Goal: Task Accomplishment & Management: Use online tool/utility

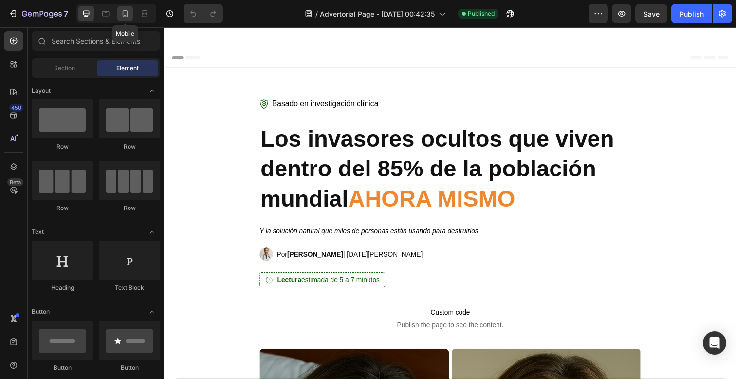
click at [129, 14] on icon at bounding box center [125, 14] width 10 height 10
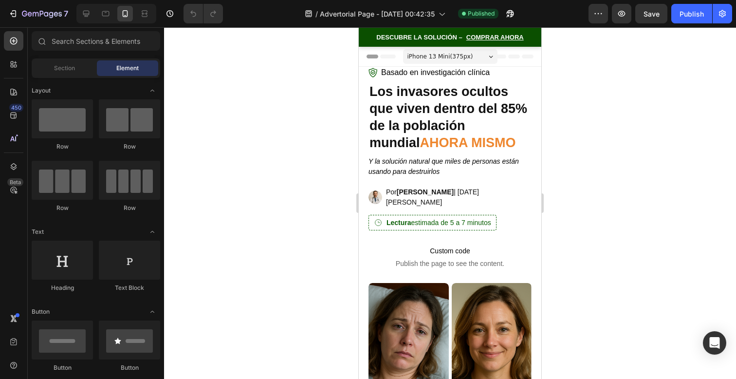
click at [388, 55] on span "Header" at bounding box center [387, 57] width 21 height 10
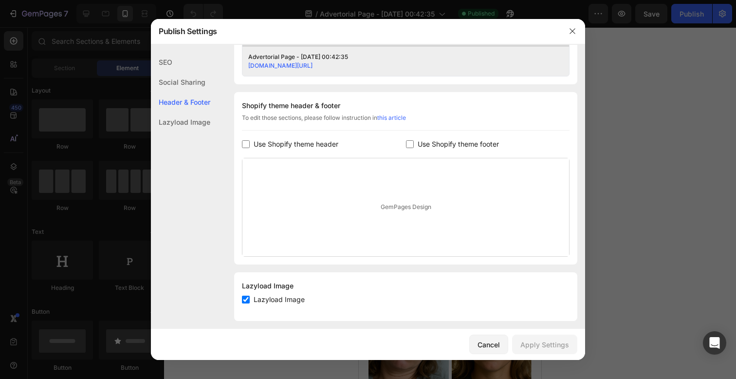
scroll to position [426, 0]
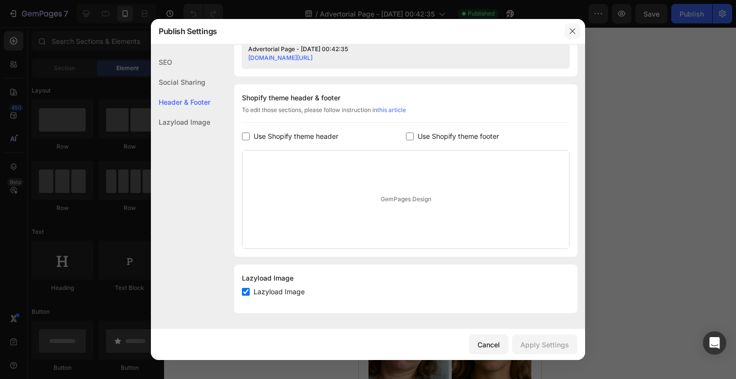
click at [570, 35] on button "button" at bounding box center [573, 31] width 16 height 16
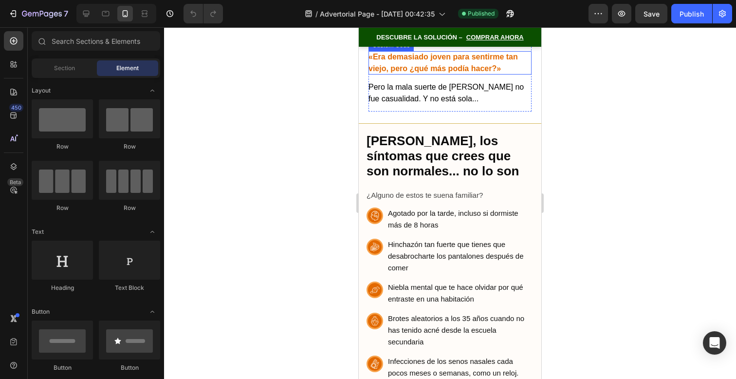
scroll to position [556, 0]
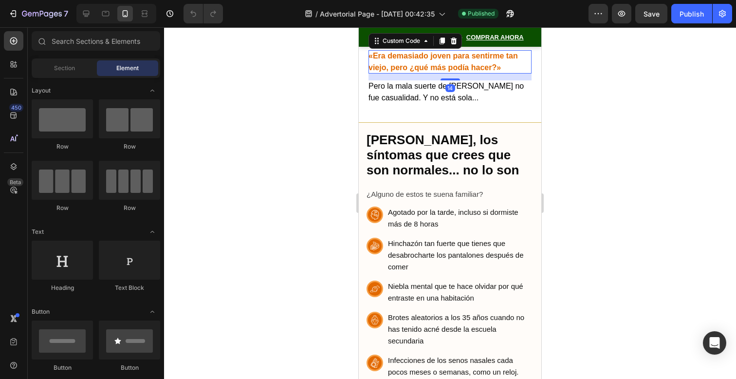
click at [487, 72] on strong "«Era demasiado joven para sentirme tan viejo, pero ¿qué más podía hacer?»" at bounding box center [442, 62] width 149 height 20
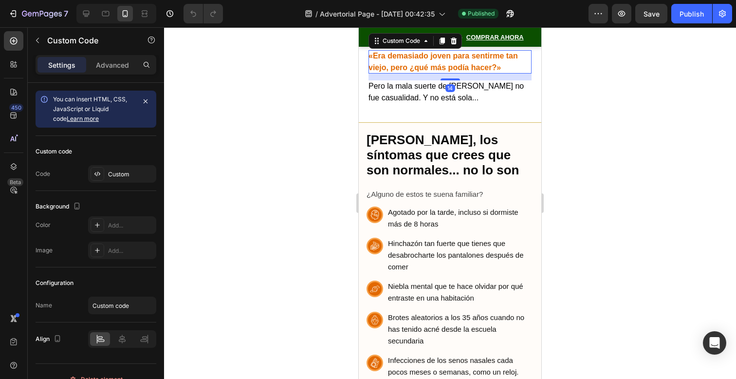
click at [487, 72] on strong "«Era demasiado joven para sentirme tan viejo, pero ¿qué más podía hacer?»" at bounding box center [442, 62] width 149 height 20
click at [487, 73] on p "«Era demasiado joven para sentirme tan viejo, pero ¿qué más podía hacer?»" at bounding box center [449, 61] width 163 height 23
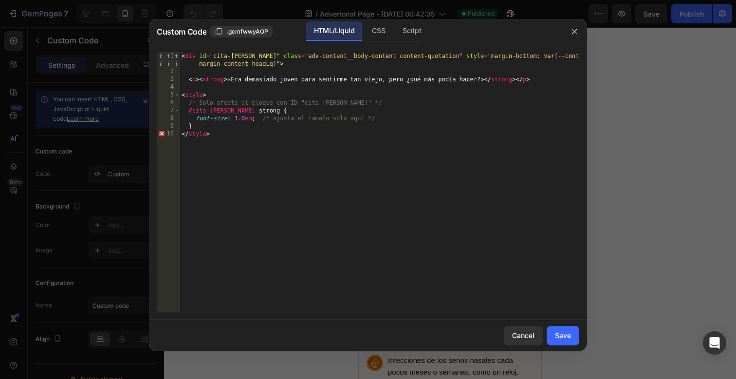
click at [246, 116] on div "< div id = "cita-[PERSON_NAME]" class = "adv-content__body-content content-quot…" at bounding box center [380, 193] width 400 height 283
type textarea "font-size: 1.2em; /* ajusta el tamaño solo aquí */"
click at [566, 345] on button "Save" at bounding box center [563, 335] width 33 height 19
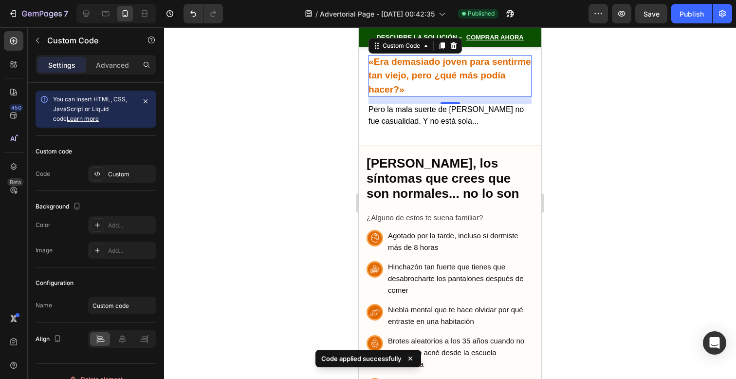
click at [571, 267] on div at bounding box center [450, 202] width 572 height 351
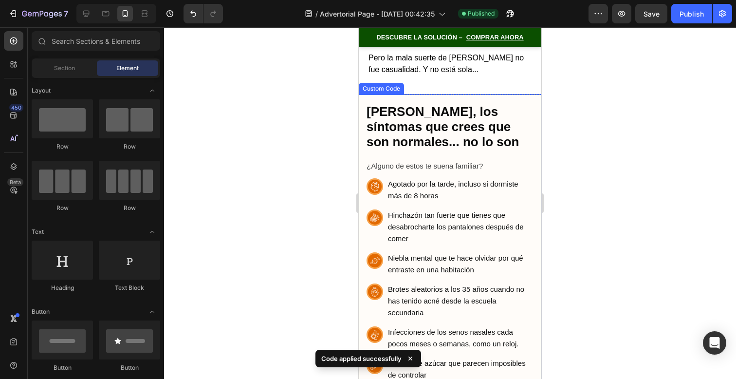
scroll to position [612, 0]
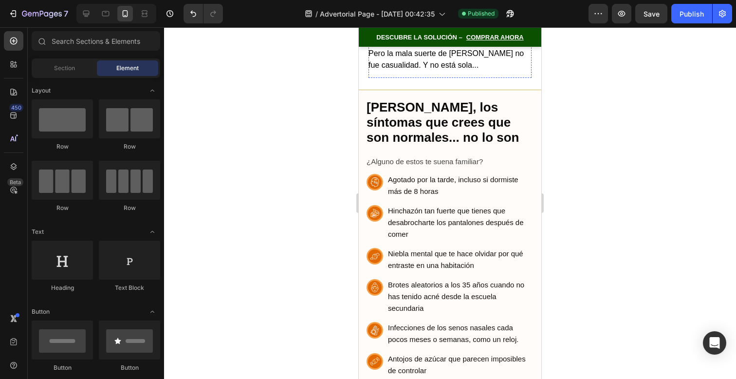
click at [411, 39] on strong "«Era demasiado joven para sentirme tan viejo, pero ¿qué más podía hacer?»" at bounding box center [449, 19] width 163 height 38
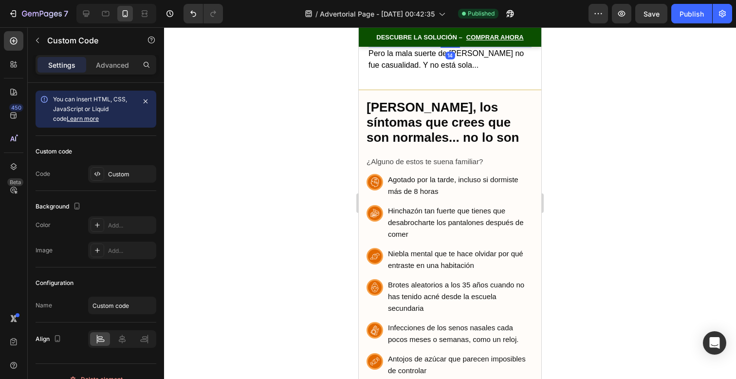
click at [411, 39] on strong "«Era demasiado joven para sentirme tan viejo, pero ¿qué más podía hacer?»" at bounding box center [449, 19] width 163 height 38
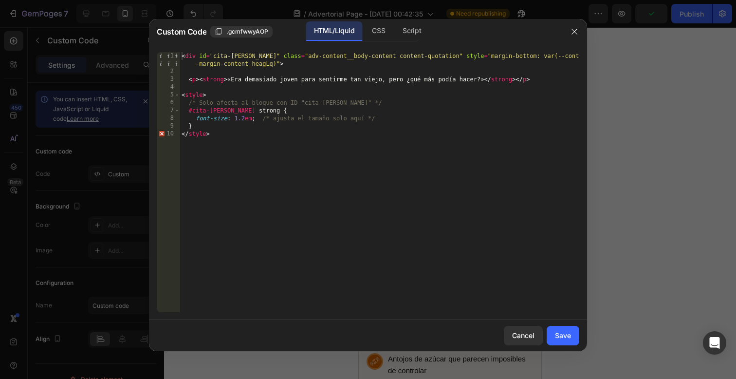
click at [381, 81] on div "< div id = "cita-[PERSON_NAME]" class = "adv-content__body-content content-quot…" at bounding box center [380, 193] width 400 height 283
type textarea "<p><strong>«Era demasiado joven para sentirme tan vieja, pero ¿qué más podía ha…"
click at [557, 334] on div "Save" at bounding box center [563, 335] width 16 height 10
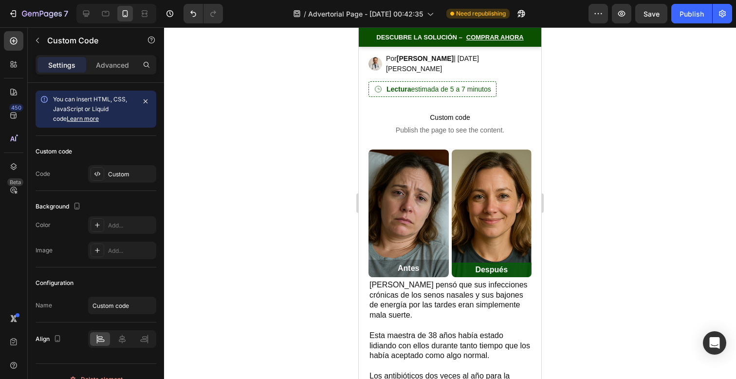
scroll to position [159, 0]
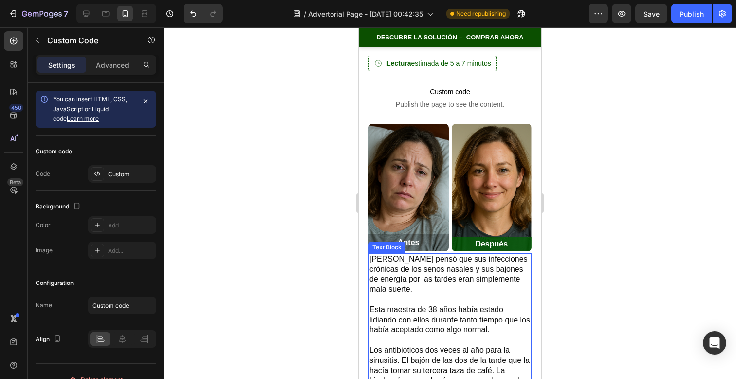
click at [414, 257] on p "[PERSON_NAME] pensó que sus infecciones crónicas de los senos nasales y sus baj…" at bounding box center [449, 274] width 161 height 40
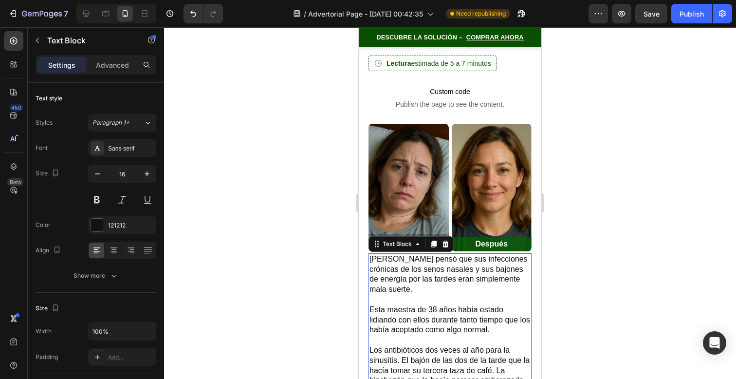
click at [414, 257] on p "[PERSON_NAME] pensó que sus infecciones crónicas de los senos nasales y sus baj…" at bounding box center [449, 274] width 161 height 40
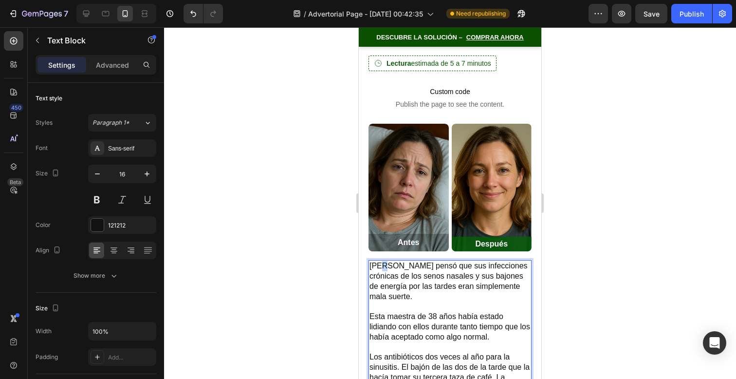
drag, startPoint x: 384, startPoint y: 257, endPoint x: 372, endPoint y: 257, distance: 11.7
click at [377, 261] on p "[PERSON_NAME] pensó que sus infecciones crónicas de los senos nasales y sus baj…" at bounding box center [449, 281] width 161 height 40
click at [621, 243] on div at bounding box center [450, 202] width 572 height 351
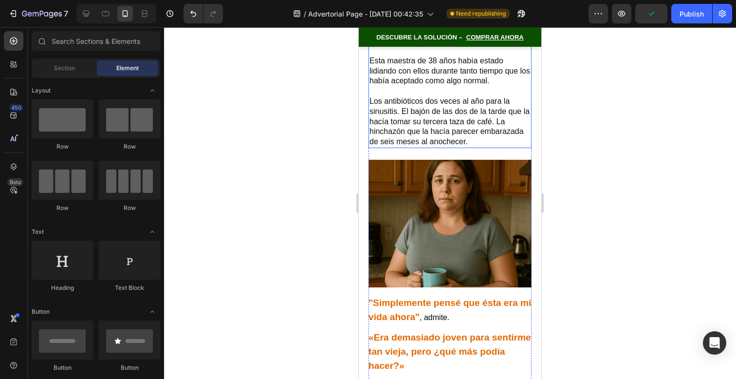
scroll to position [572, 0]
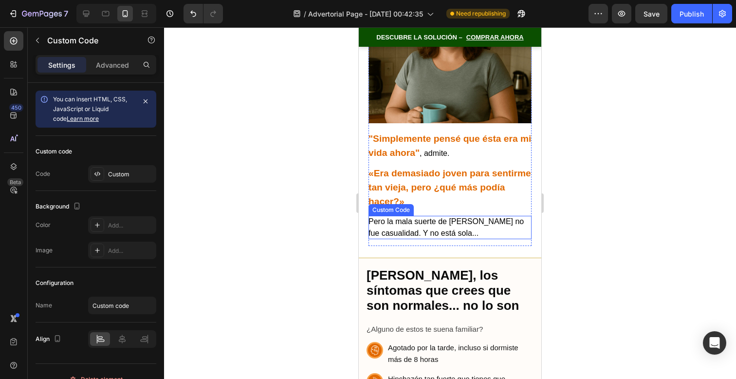
click at [466, 216] on p "Pero la mala suerte de [PERSON_NAME] no fue casualidad. Y no está sola..." at bounding box center [449, 227] width 163 height 23
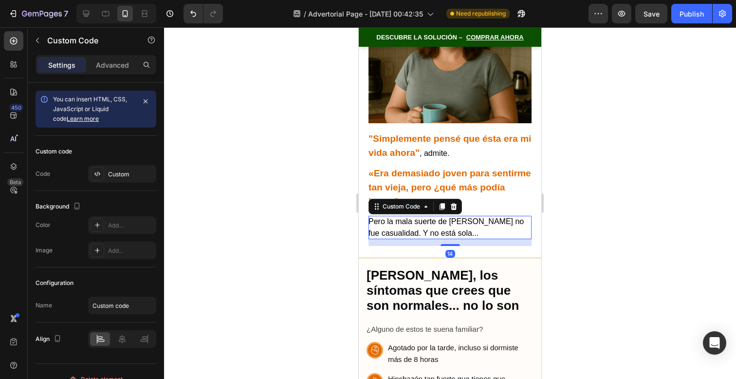
click at [463, 216] on p "Pero la mala suerte de [PERSON_NAME] no fue casualidad. Y no está sola..." at bounding box center [449, 227] width 163 height 23
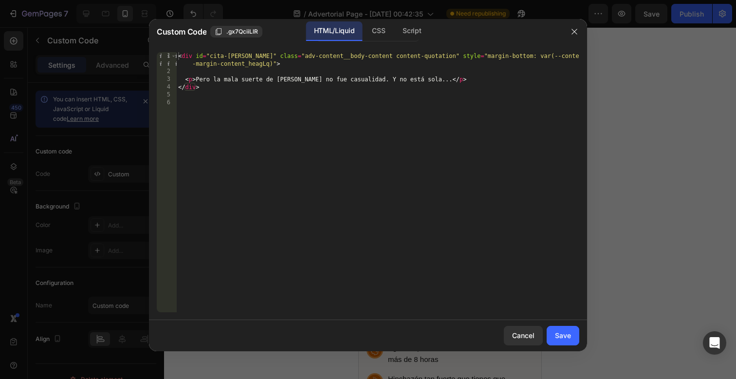
click at [289, 79] on div "< div id = "cita-[PERSON_NAME]" class = "adv-content__body-content content-quot…" at bounding box center [377, 193] width 403 height 283
type textarea "<p>Pero la mala suerte [PERSON_NAME] no fue casualidad. Y no está sola...</p>"
click at [571, 348] on div "Cancel Save" at bounding box center [368, 335] width 438 height 31
click at [567, 339] on div "Save" at bounding box center [563, 335] width 16 height 10
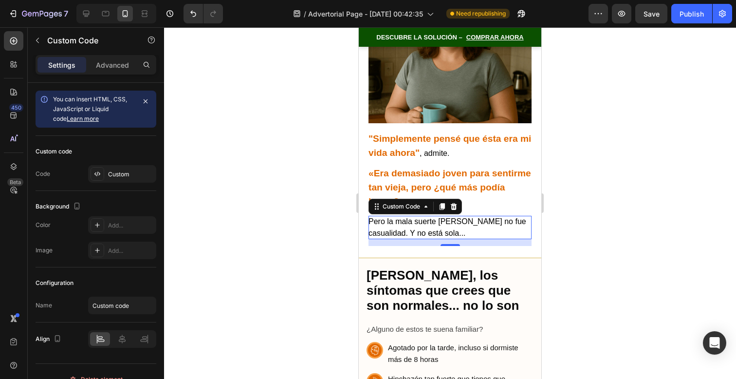
click at [561, 231] on div at bounding box center [450, 202] width 572 height 351
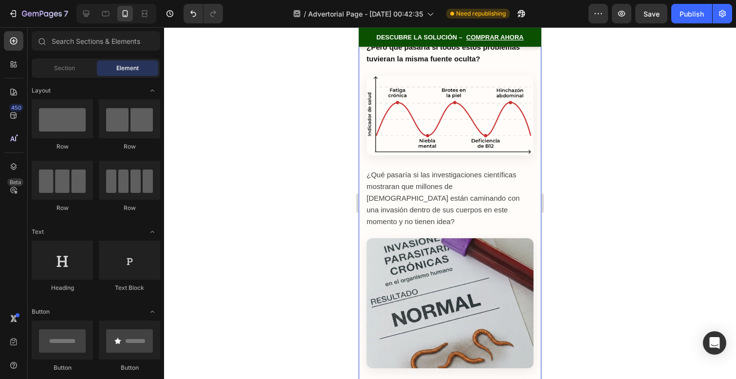
scroll to position [1215, 0]
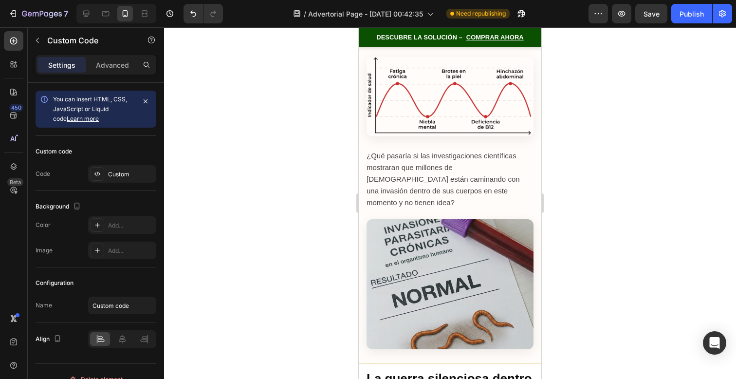
click at [449, 37] on span "DESCUBRE LA SOLUCIÓN –" at bounding box center [419, 37] width 86 height 6
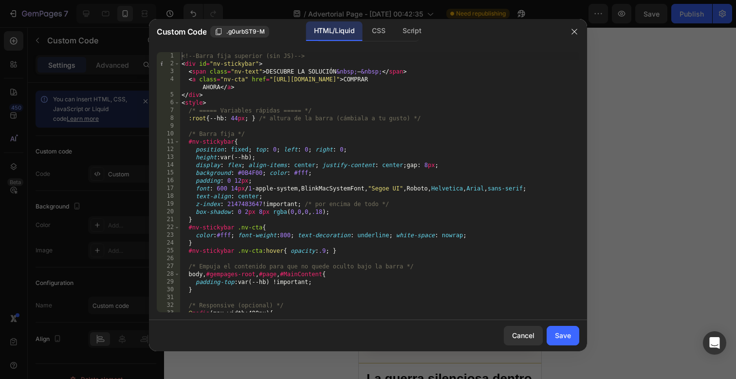
click at [335, 72] on div "<!-- Barra fija superior (sin JS) --> < div id = "nv-stickybar" > < span class …" at bounding box center [380, 189] width 400 height 275
type textarea "<span class="nv-text">DESCUBRE LA SOLUCIÓN &nbsp;–&nbsp;</span>"
click at [572, 337] on button "Save" at bounding box center [563, 335] width 33 height 19
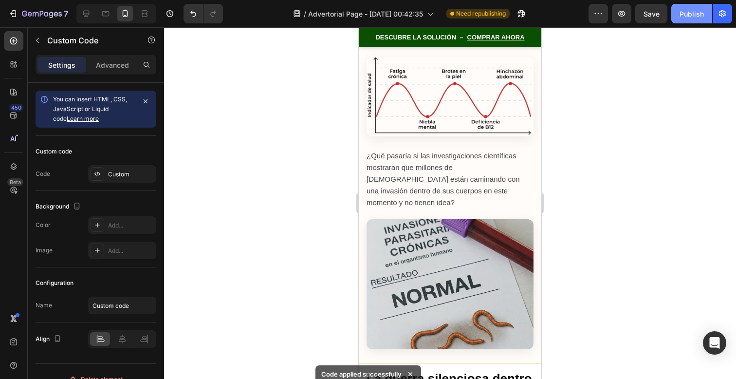
click at [687, 11] on div "Publish" at bounding box center [691, 14] width 24 height 10
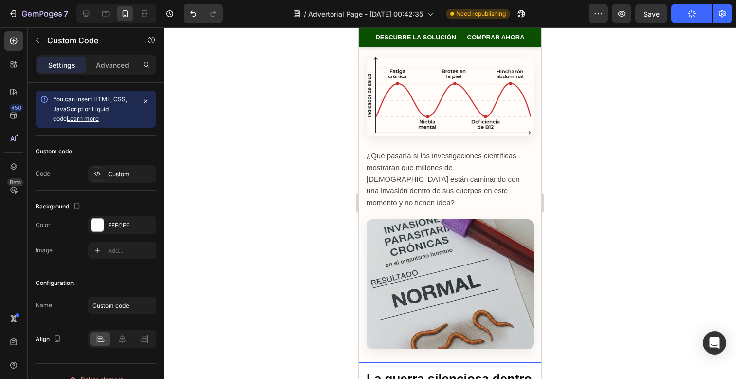
click at [481, 171] on p "¿Qué pasaría si las investigaciones científicas mostraran que millones de [DEMO…" at bounding box center [450, 179] width 167 height 58
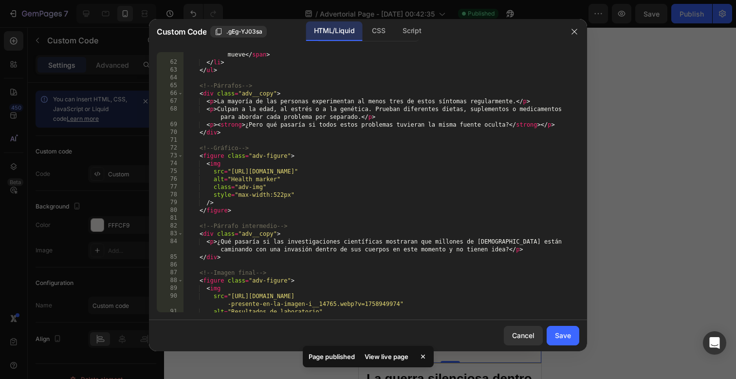
scroll to position [495, 0]
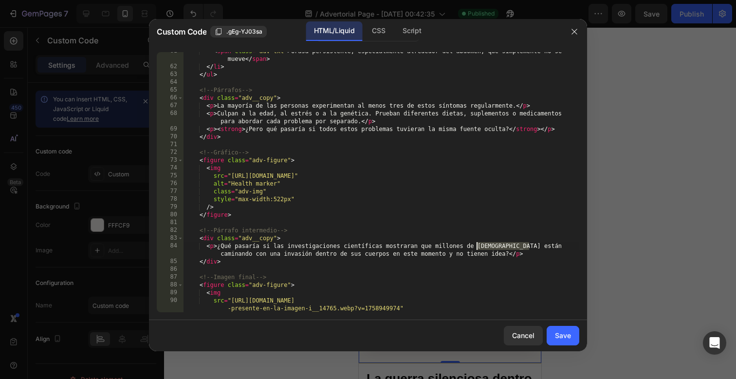
drag, startPoint x: 529, startPoint y: 242, endPoint x: 476, endPoint y: 246, distance: 52.7
click at [476, 246] on div "< span class = "adv-txt" > Grasa persistente, especialmente alrededor del abdom…" at bounding box center [381, 188] width 396 height 283
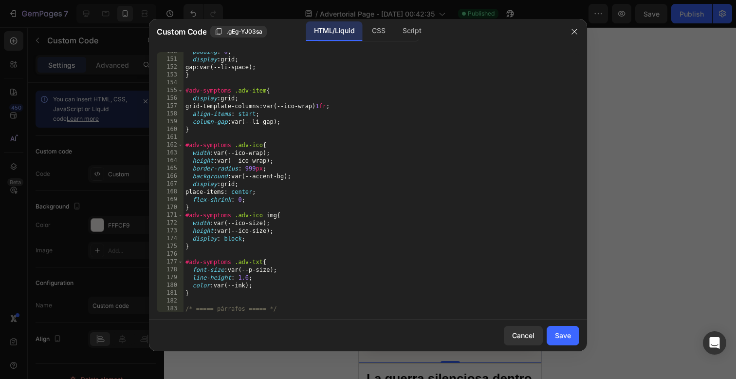
scroll to position [1469, 0]
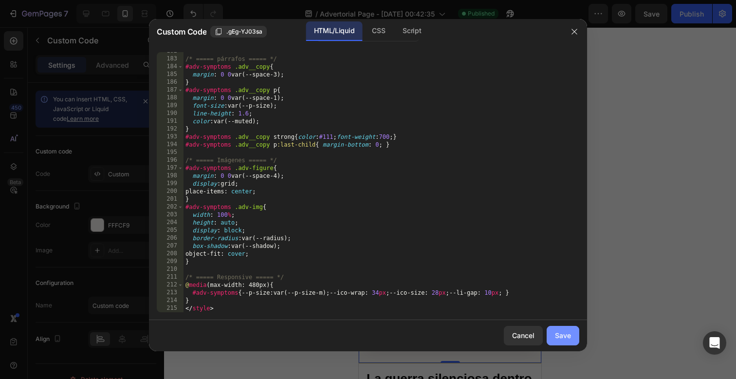
type textarea "<p>¿Qué pasaría si las investigaciones científicas mostraran que millones de pe…"
click at [568, 334] on div "Save" at bounding box center [563, 335] width 16 height 10
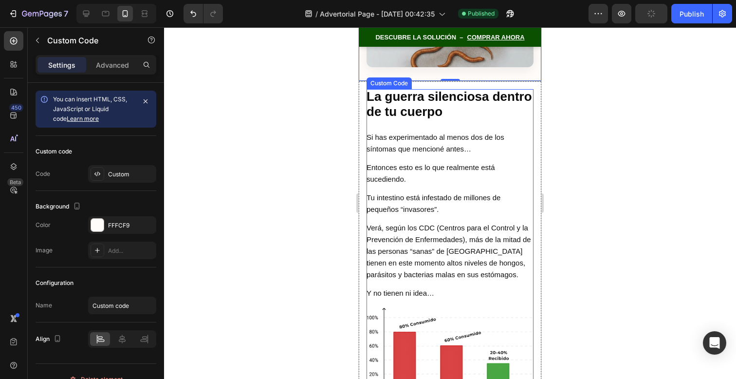
scroll to position [1492, 0]
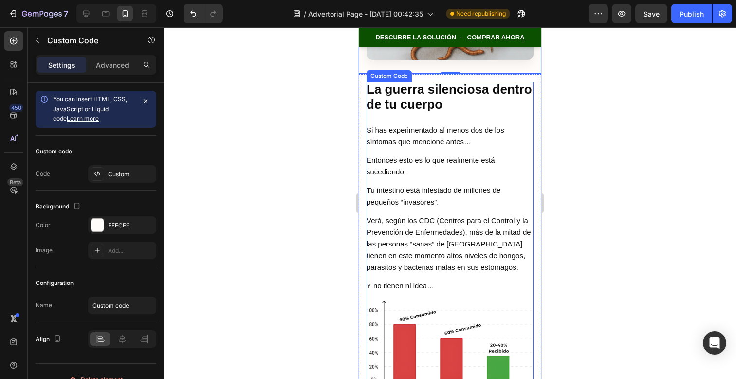
click at [479, 249] on p "Verá, según los CDC (Centros para el Control y la Prevención de Enfermedades), …" at bounding box center [450, 244] width 167 height 58
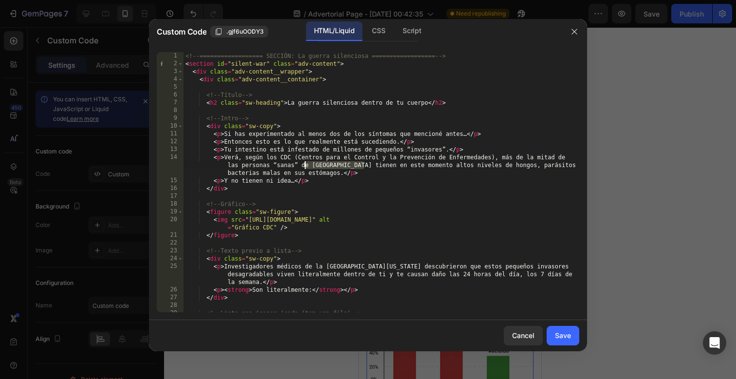
drag, startPoint x: 363, startPoint y: 163, endPoint x: 301, endPoint y: 165, distance: 61.4
click at [301, 165] on div "<!-- ================== SECCIÓN: La guerra silenciosa ================== --> < …" at bounding box center [381, 189] width 396 height 275
type textarea "<p>Verá, según los CDC (Centros para el Control y la Prevención de Enfermedades…"
click at [561, 335] on div "Save" at bounding box center [563, 335] width 16 height 10
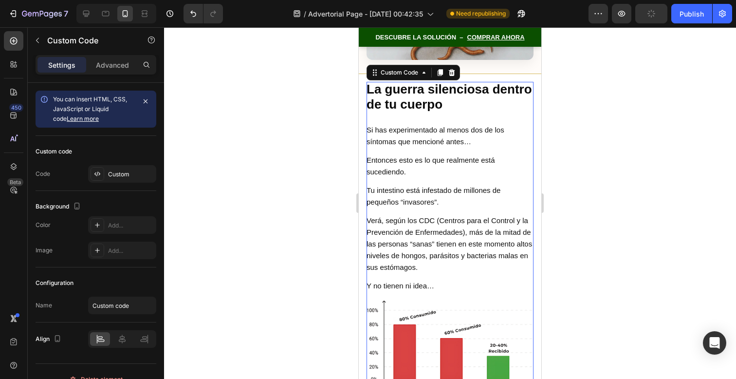
click at [477, 252] on p "Verá, según los CDC (Centros para el Control y la Prevención de Enfermedades), …" at bounding box center [450, 244] width 167 height 58
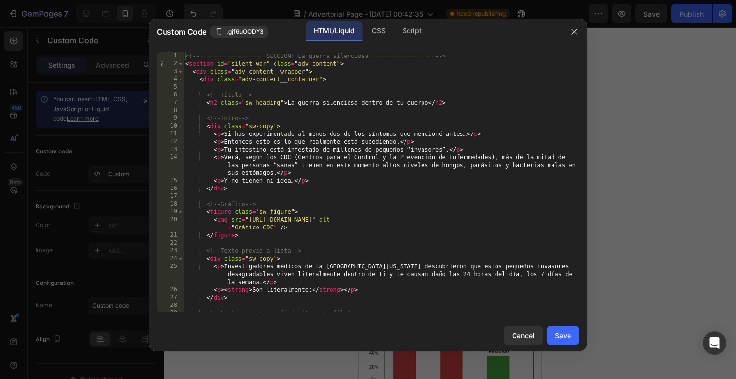
click at [301, 165] on div "<!-- ================== SECCIÓN: La guerra silenciosa ================== --> < …" at bounding box center [381, 189] width 396 height 275
type textarea "ís"
click at [570, 337] on div "Save" at bounding box center [563, 335] width 16 height 10
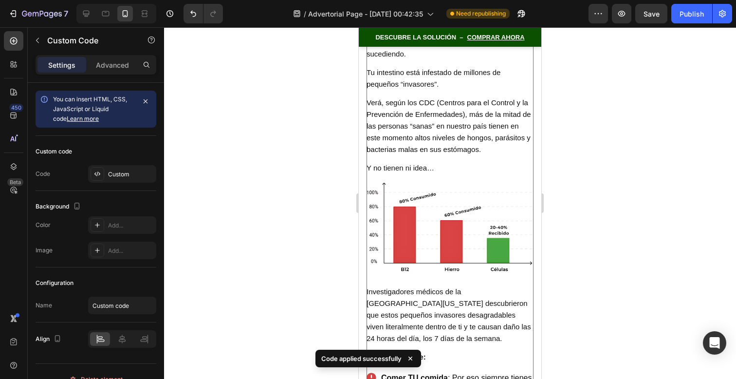
scroll to position [1614, 0]
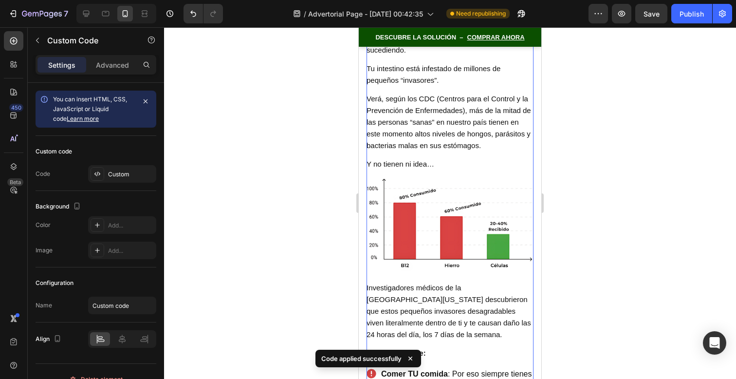
click at [494, 276] on div "La guerra silenciosa dentro de tu cuerpo Si has experimentado al menos dos de l…" at bounding box center [450, 362] width 167 height 804
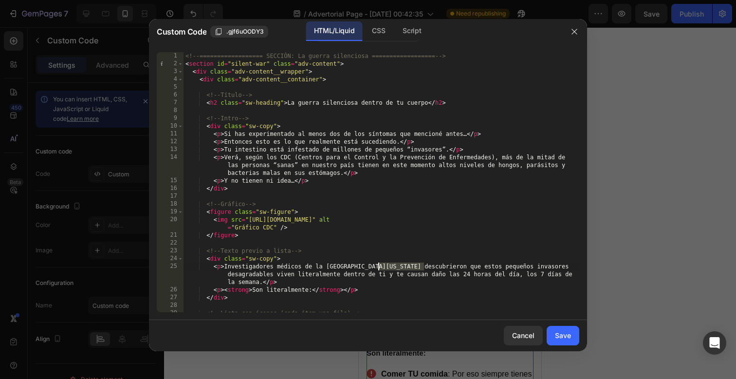
drag, startPoint x: 423, startPoint y: 267, endPoint x: 378, endPoint y: 269, distance: 45.8
click at [378, 269] on div "<!-- ================== SECCIÓN: La guerra silenciosa ================== --> < …" at bounding box center [381, 189] width 396 height 275
type textarea "<p>Investigadores médicos de la [GEOGRAPHIC_DATA][PERSON_NAME] descubrieron que…"
click at [563, 335] on div "Save" at bounding box center [563, 335] width 16 height 10
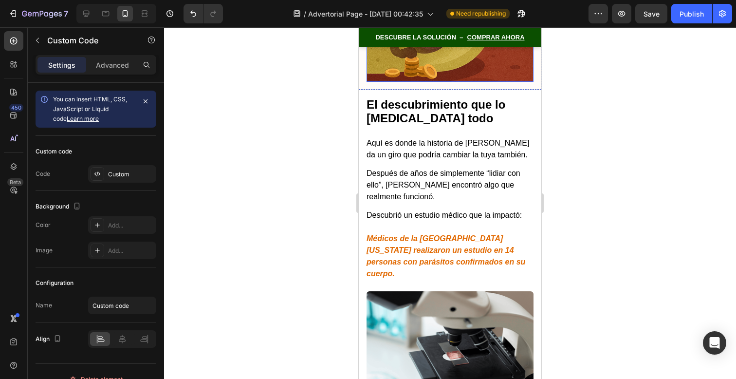
scroll to position [3261, 0]
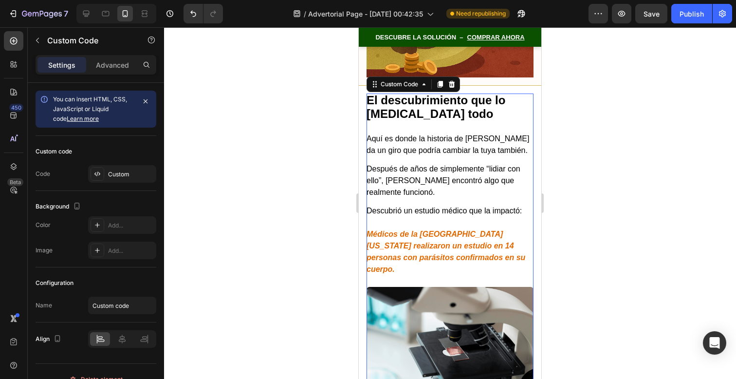
click at [494, 230] on strong "Médicos de la [GEOGRAPHIC_DATA][US_STATE] realizaron un estudio en 14 personas …" at bounding box center [446, 251] width 159 height 43
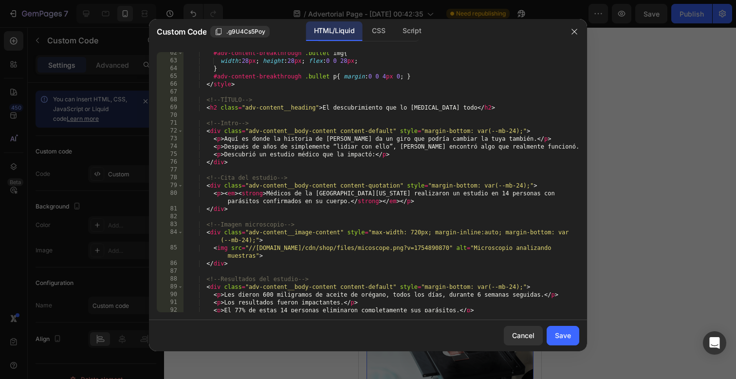
scroll to position [480, 0]
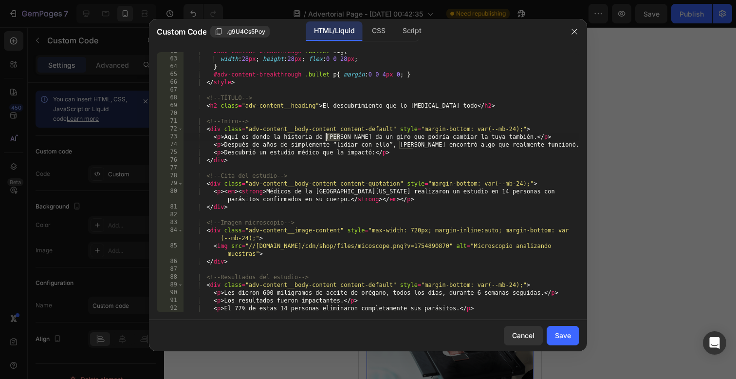
drag, startPoint x: 339, startPoint y: 137, endPoint x: 324, endPoint y: 137, distance: 15.1
click at [324, 137] on div "#adv-content-breakthrough .bullet img { width : 28 px ; height : 28 px ; flex :…" at bounding box center [381, 184] width 396 height 275
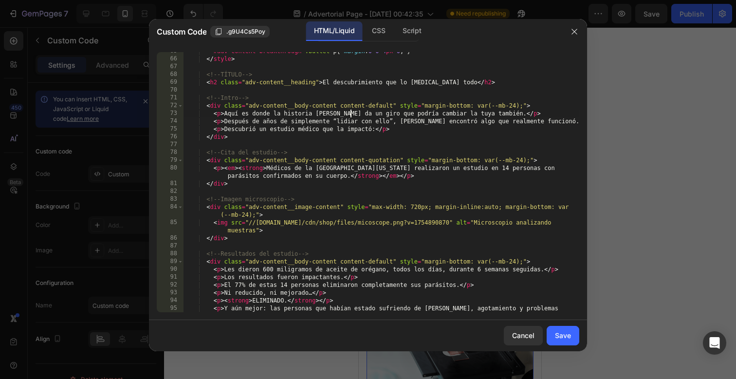
scroll to position [504, 0]
drag, startPoint x: 414, startPoint y: 166, endPoint x: 367, endPoint y: 165, distance: 46.3
click at [367, 165] on div "#adv-content-breakthrough .bullet p { margin : 0 0 4 px 0 ; } </ style > <!-- T…" at bounding box center [381, 187] width 396 height 283
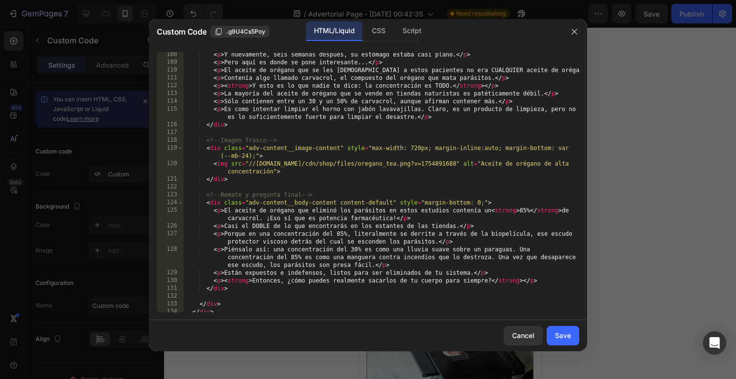
scroll to position [908, 0]
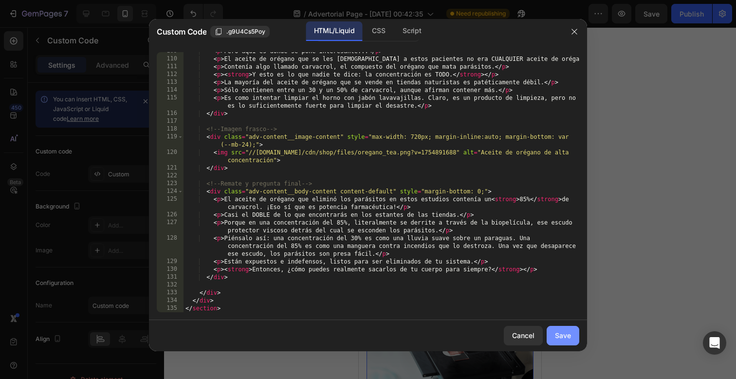
type textarea "<p><em><strong>Médicos de la [GEOGRAPHIC_DATA][PERSON_NAME] realizaron un estud…"
click at [563, 334] on div "Save" at bounding box center [563, 335] width 16 height 10
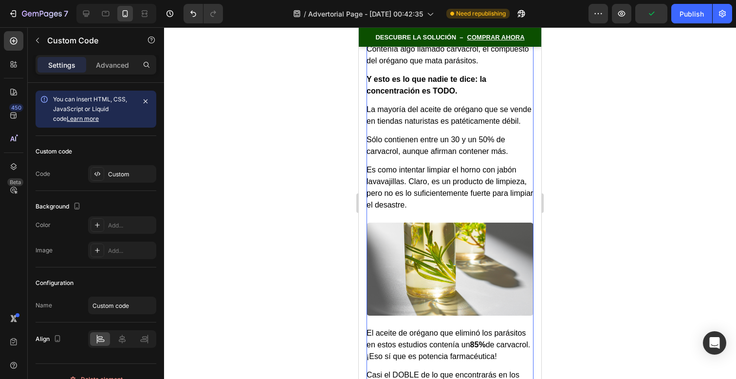
scroll to position [4110, 0]
click at [693, 14] on div "Publish" at bounding box center [691, 14] width 24 height 10
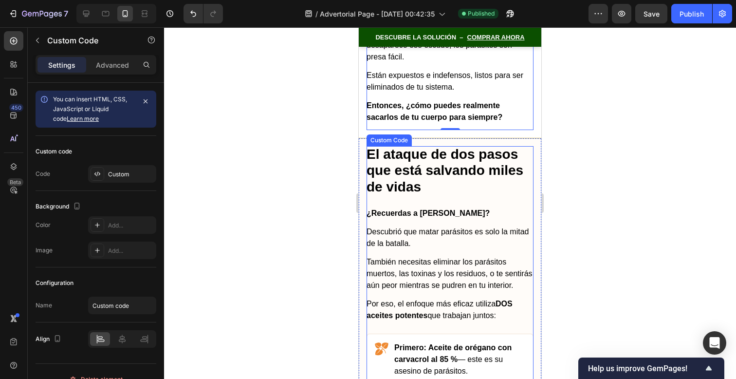
scroll to position [4574, 0]
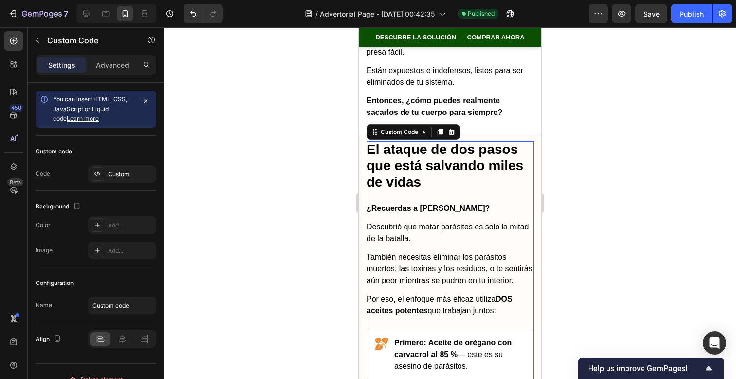
click at [449, 202] on div "¿Recuerdas a [PERSON_NAME]? Descubrió que matar parásitos es solo la mitad de l…" at bounding box center [450, 259] width 167 height 114
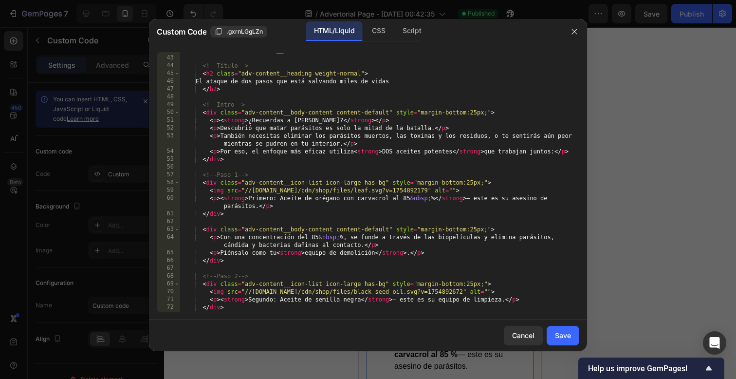
scroll to position [306, 0]
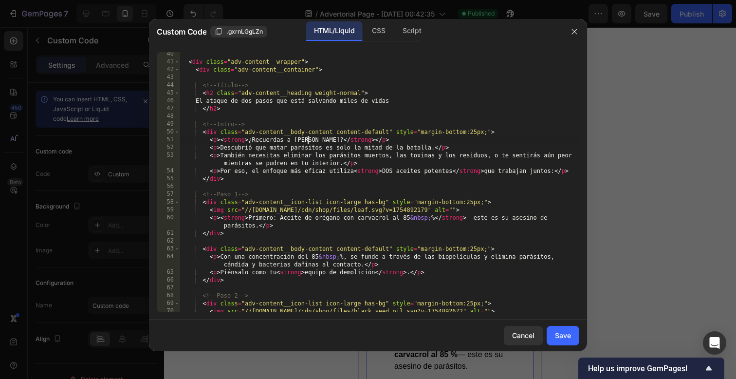
click at [308, 137] on div "< div class = "adv-content__wrapper" > < div class = "adv-content__container" >…" at bounding box center [380, 187] width 400 height 275
type textarea "<p><strong>¿Recuerdas a [PERSON_NAME]?</strong></p>"
click at [571, 337] on button "Save" at bounding box center [563, 335] width 33 height 19
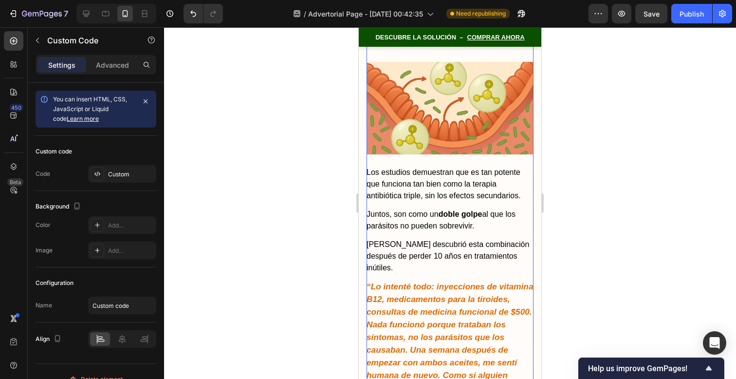
scroll to position [5101, 0]
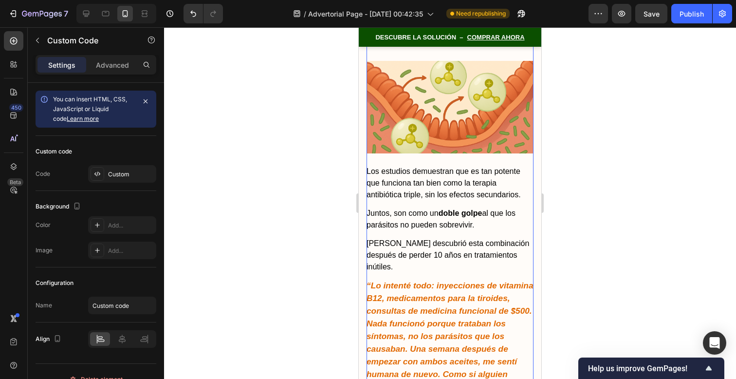
click at [378, 200] on div "Los estudios demuestran que es tan potente que funciona tan bien como la terapi…" at bounding box center [450, 306] width 167 height 282
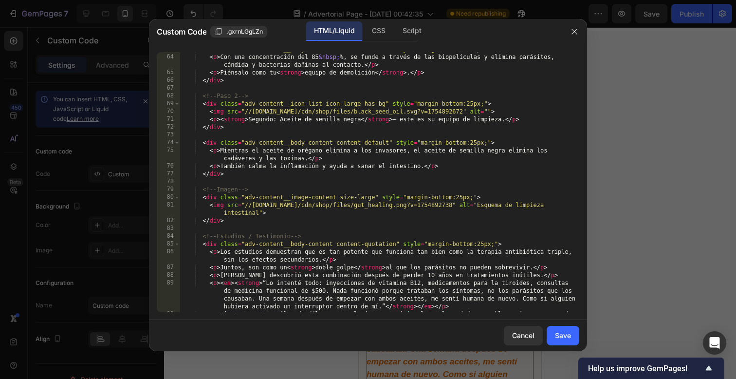
scroll to position [511, 0]
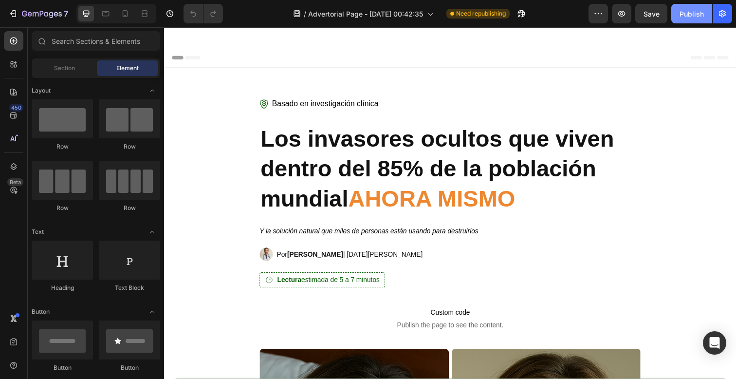
click at [685, 17] on div "Publish" at bounding box center [691, 14] width 24 height 10
click at [117, 18] on div "Mobile" at bounding box center [116, 13] width 80 height 19
click at [120, 18] on div at bounding box center [125, 14] width 16 height 16
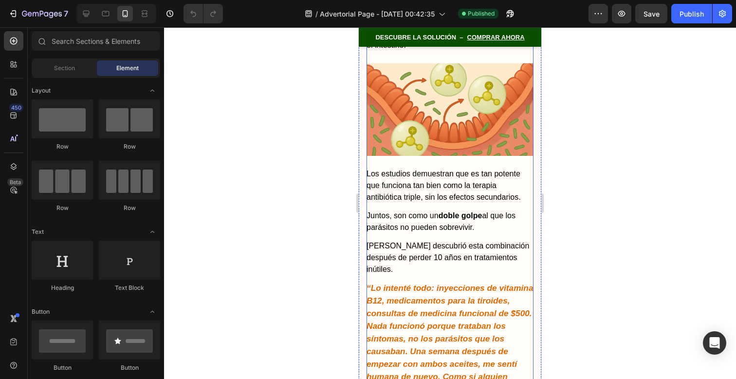
scroll to position [5100, 0]
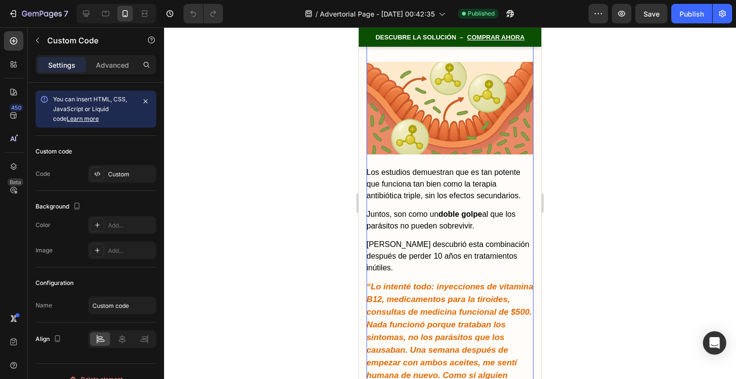
click at [397, 238] on p "[PERSON_NAME] descubrió esta combinación después de perder 10 años en tratamien…" at bounding box center [450, 255] width 167 height 35
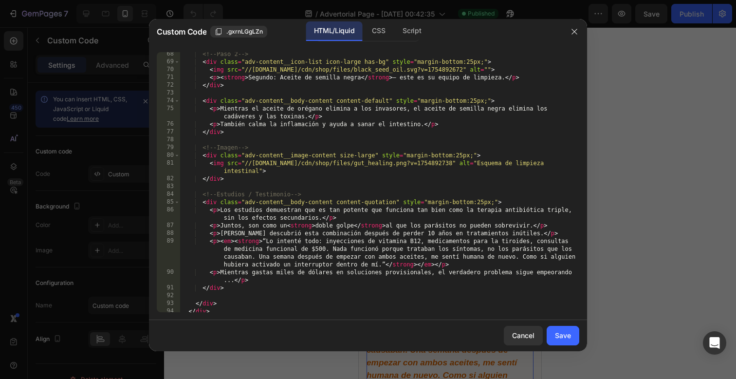
scroll to position [552, 0]
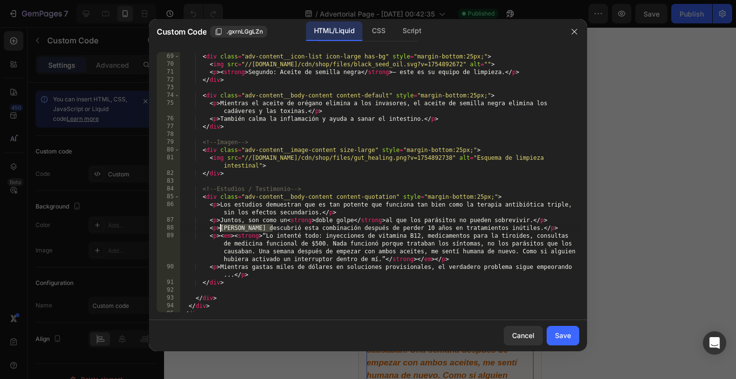
drag, startPoint x: 272, startPoint y: 229, endPoint x: 220, endPoint y: 229, distance: 51.1
click at [220, 229] on div "<!-- Paso 2 --> < div class = "adv-content__icon-list icon-large has-bg" style …" at bounding box center [380, 182] width 400 height 275
paste textarea "Adrián"
click at [241, 228] on div "<!-- Paso 2 --> < div class = "adv-content__icon-list icon-large has-bg" style …" at bounding box center [380, 182] width 400 height 275
drag, startPoint x: 235, startPoint y: 228, endPoint x: 220, endPoint y: 228, distance: 14.6
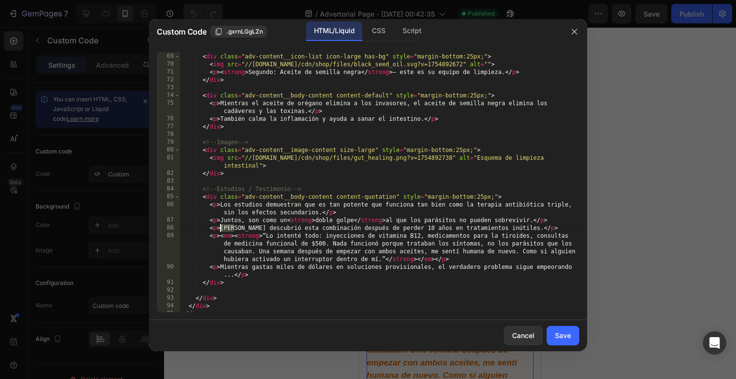
click at [220, 228] on div "<!-- Paso 2 --> < div class = "adv-content__icon-list icon-large has-bg" style …" at bounding box center [380, 182] width 400 height 275
paste textarea "Adrián"
type textarea "<p>Adrián Rodríguez descubrió esta combinación después de perder 10 años en tra…"
click at [559, 335] on div "Save" at bounding box center [563, 335] width 16 height 10
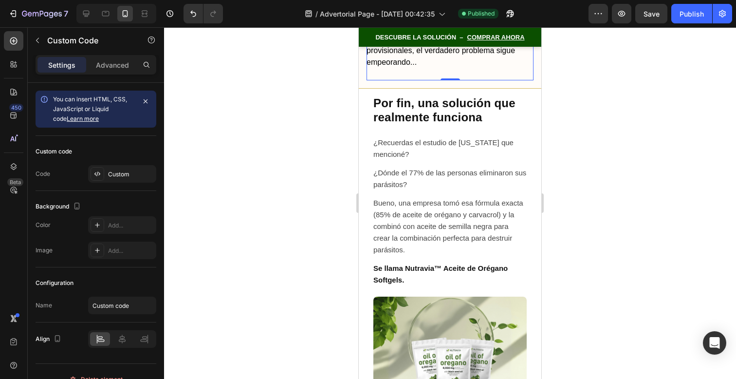
scroll to position [5482, 0]
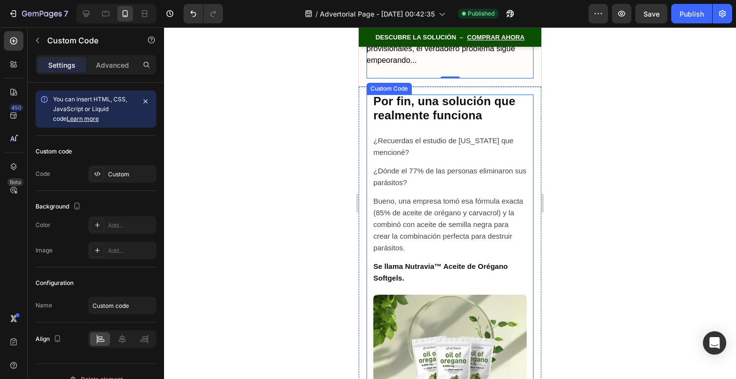
click at [489, 195] on p "Bueno, una empresa tomó esa fórmula exacta (85% de aceite de orégano y carvacro…" at bounding box center [449, 224] width 153 height 58
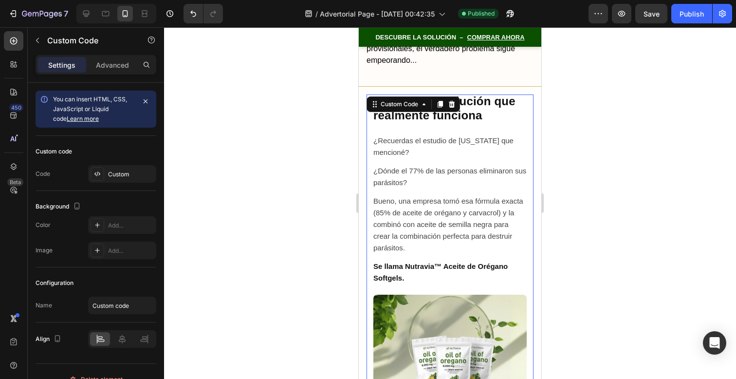
click at [489, 195] on p "Bueno, una empresa tomó esa fórmula exacta (85% de aceite de orégano y carvacro…" at bounding box center [449, 224] width 153 height 58
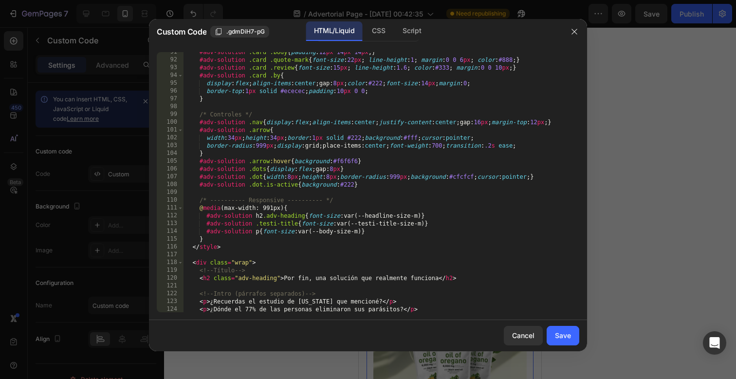
scroll to position [727, 0]
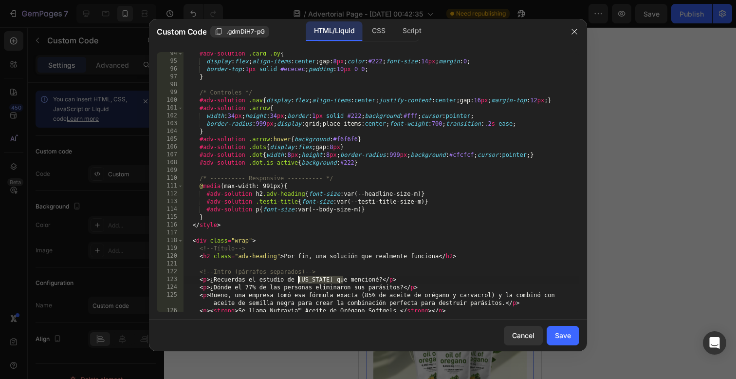
drag, startPoint x: 343, startPoint y: 280, endPoint x: 296, endPoint y: 275, distance: 46.5
click at [296, 275] on div "#adv-solution .card .by { display : flex ; align-items : center ; gap : 8 px ; …" at bounding box center [381, 187] width 396 height 275
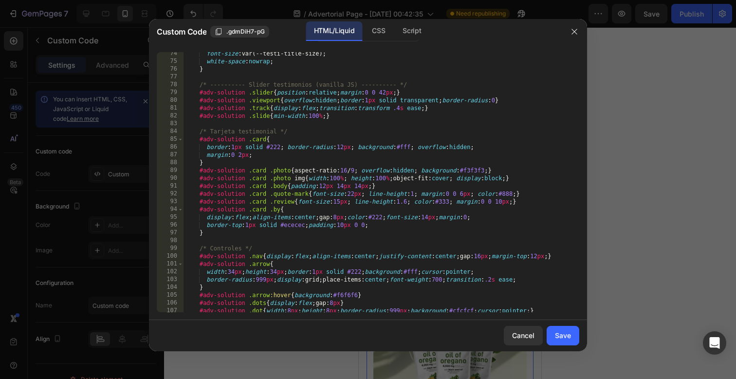
scroll to position [0, 0]
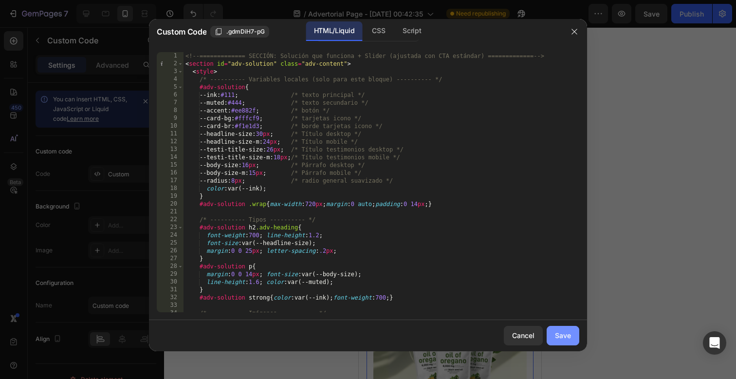
type textarea "<p>¿Recuerdas el estudio de Stanford que mencioné?</p>"
click at [562, 336] on div "Save" at bounding box center [563, 335] width 16 height 10
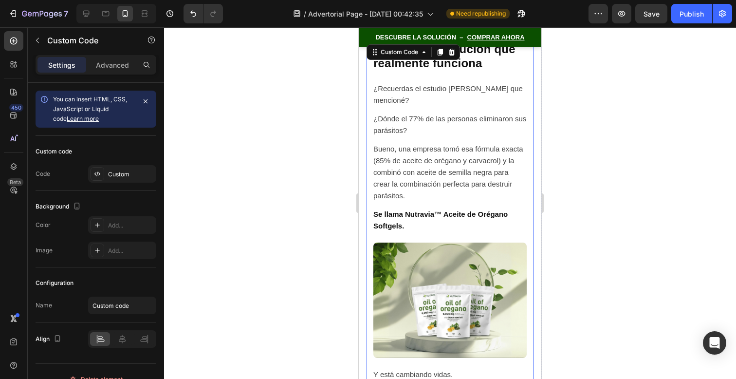
scroll to position [5532, 0]
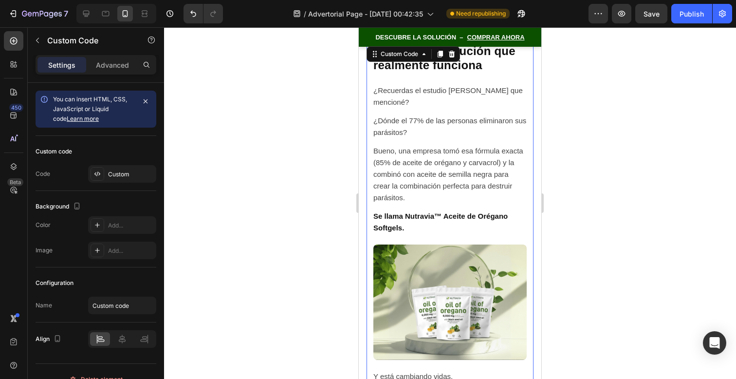
click at [495, 210] on p "Se llama Nutravia™ Aceite de Orégano Softgels." at bounding box center [449, 221] width 153 height 23
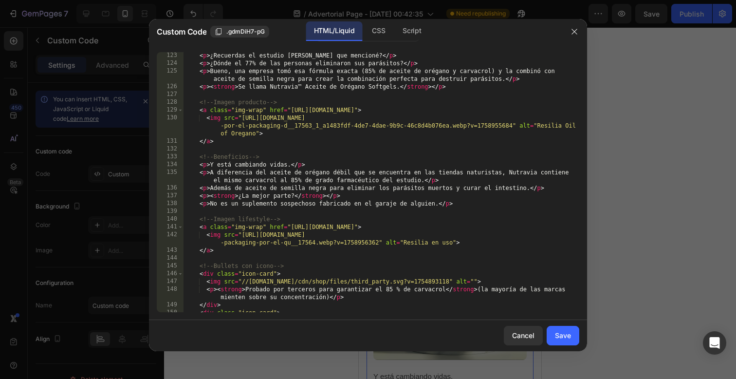
scroll to position [950, 0]
click at [392, 90] on div "<!-- Intro (párrafos separados) --> < p > ¿Recuerdas el estudio de Stanford que…" at bounding box center [381, 182] width 396 height 275
drag, startPoint x: 395, startPoint y: 90, endPoint x: 367, endPoint y: 90, distance: 27.3
click at [367, 90] on div "<!-- Intro (párrafos separados) --> < p > ¿Recuerdas el estudio de Stanford que…" at bounding box center [381, 182] width 396 height 275
click at [304, 88] on div "<!-- Intro (párrafos separados) --> < p > ¿Recuerdas el estudio de Stanford que…" at bounding box center [381, 182] width 396 height 275
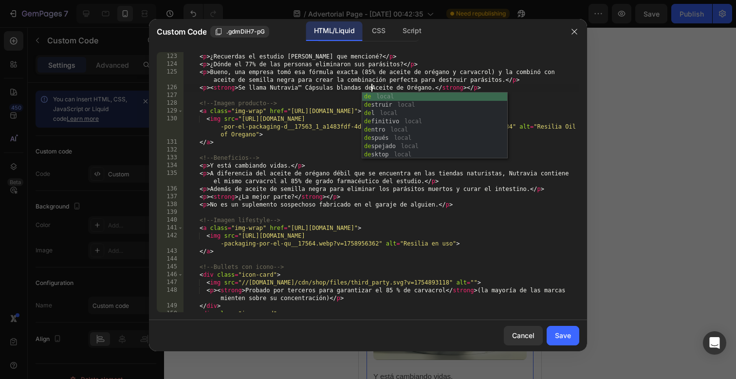
scroll to position [0, 5]
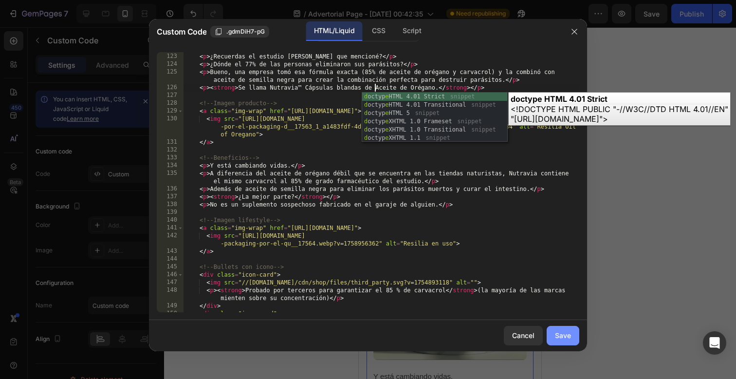
type textarea "ápsulas blandas de"
click at [566, 341] on button "Save" at bounding box center [563, 335] width 33 height 19
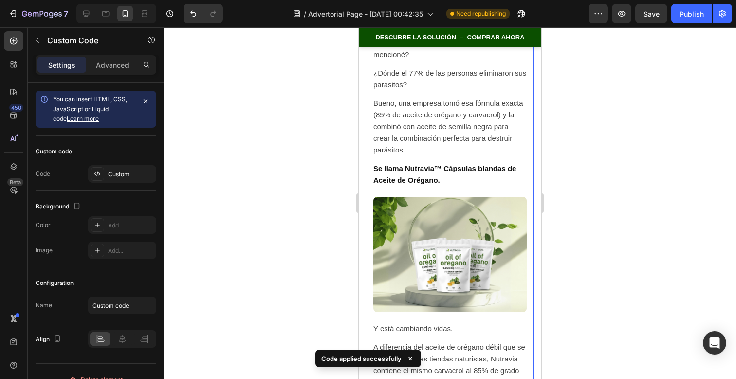
scroll to position [5582, 0]
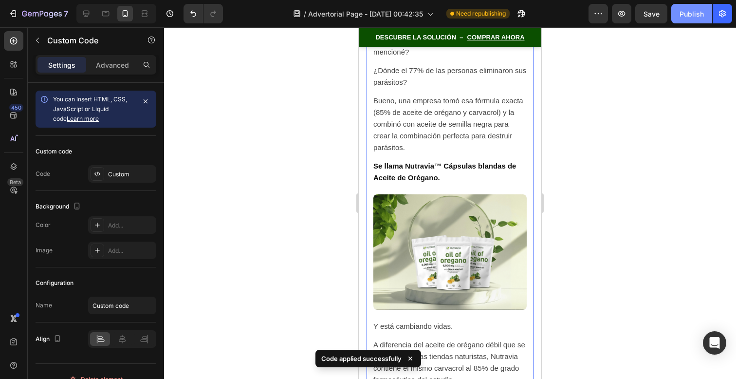
click at [683, 16] on div "Publish" at bounding box center [691, 14] width 24 height 10
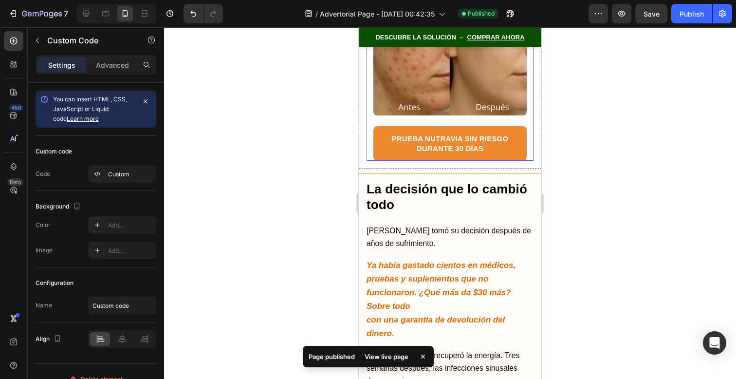
scroll to position [7331, 0]
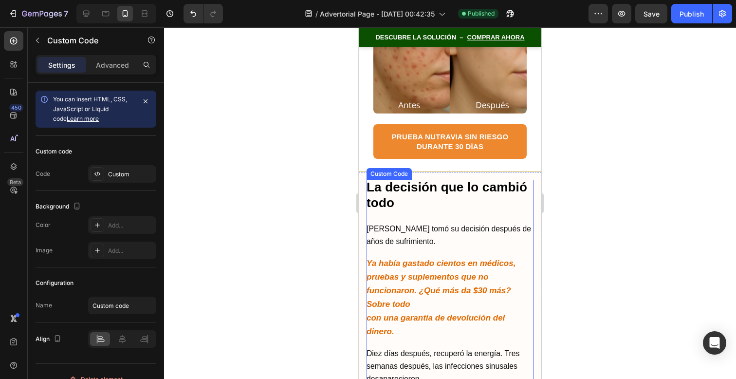
click at [385, 222] on p "Lisa tomó su decisión después de años de sufrimiento." at bounding box center [450, 234] width 167 height 25
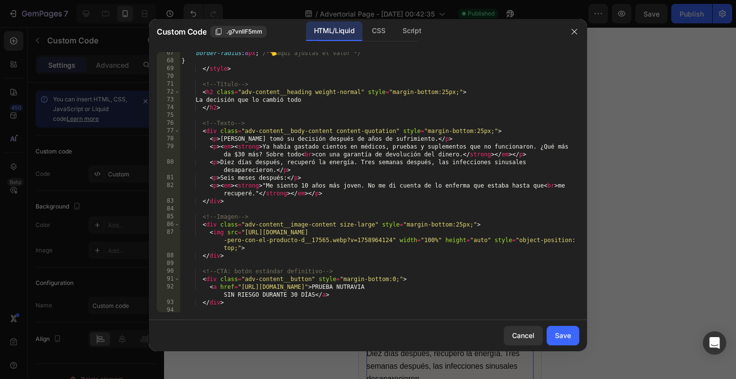
scroll to position [517, 0]
drag, startPoint x: 234, startPoint y: 139, endPoint x: 221, endPoint y: 139, distance: 13.1
click at [221, 139] on div "border-radius : 8 px ; /* 👈 aquí ajustas el valor */ } </ style > <!-- Título -…" at bounding box center [380, 186] width 400 height 275
type textarea "<p>Valeria tomó su decisión después de años de sufrimiento.</p>"
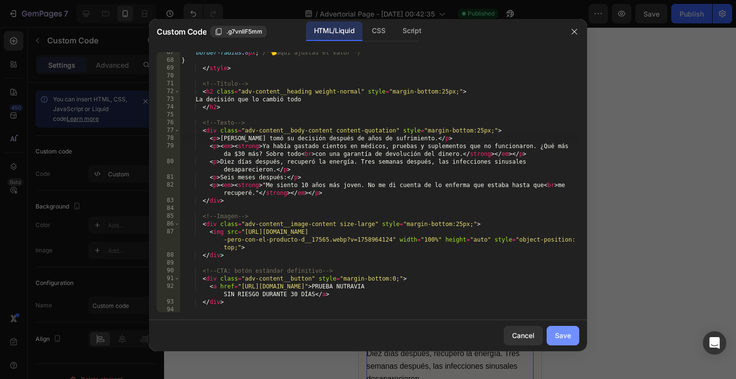
click at [558, 340] on div "Save" at bounding box center [563, 335] width 16 height 10
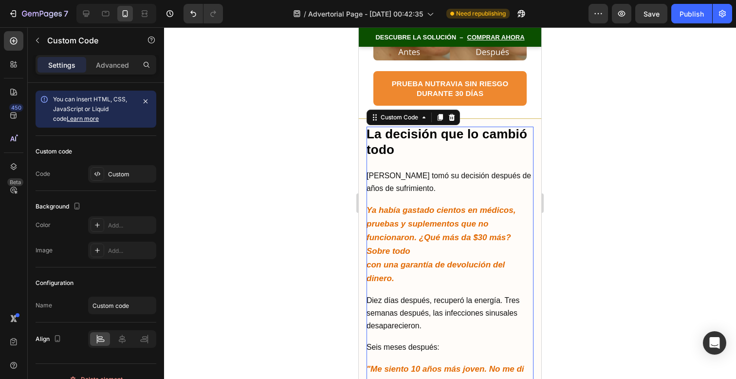
scroll to position [7384, 0]
click at [454, 204] on p "Ya había gastado cientos en médicos, pruebas y suplementos que no funcionaron. …" at bounding box center [450, 245] width 167 height 82
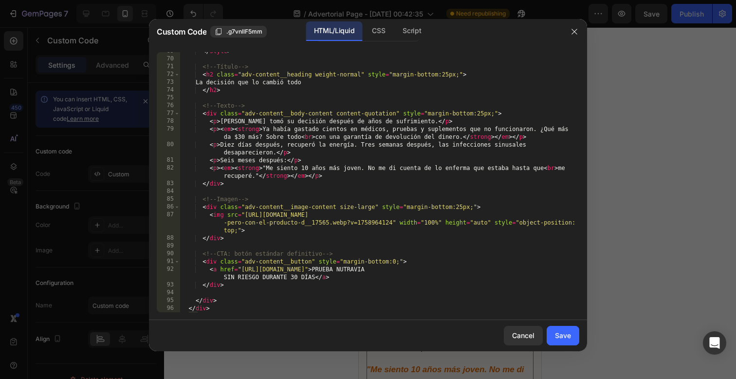
scroll to position [534, 0]
click at [357, 129] on div "</ style > <!-- Título --> < h2 class = "adv-content__heading weight-normal" st…" at bounding box center [380, 184] width 400 height 275
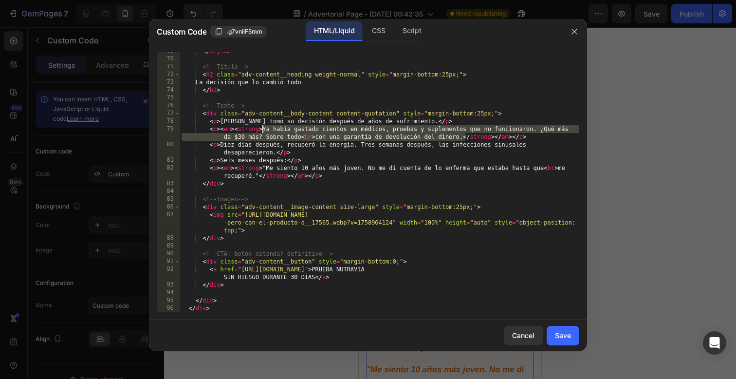
drag, startPoint x: 466, startPoint y: 138, endPoint x: 262, endPoint y: 128, distance: 203.7
click at [262, 128] on div "</ style > <!-- Título --> < h2 class = "adv-content__heading weight-normal" st…" at bounding box center [380, 184] width 400 height 275
click at [387, 181] on div "</ style > <!-- Título --> < h2 class = "adv-content__heading weight-normal" st…" at bounding box center [380, 184] width 400 height 275
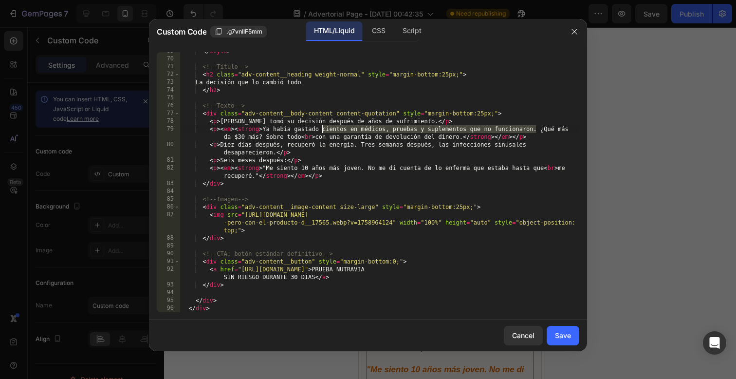
drag, startPoint x: 535, startPoint y: 128, endPoint x: 321, endPoint y: 127, distance: 214.2
click at [321, 127] on div "</ style > <!-- Título --> < h2 class = "adv-content__heading weight-normal" st…" at bounding box center [380, 184] width 400 height 275
click at [343, 175] on div "</ style > <!-- Título --> < h2 class = "adv-content__heading weight-normal" st…" at bounding box center [380, 184] width 400 height 275
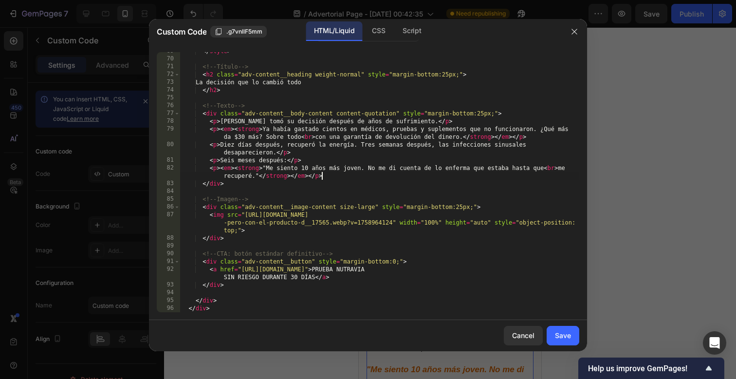
click at [302, 237] on div "</ style > <!-- Título --> < h2 class = "adv-content__heading weight-normal" st…" at bounding box center [380, 184] width 400 height 275
type textarea "</div>"
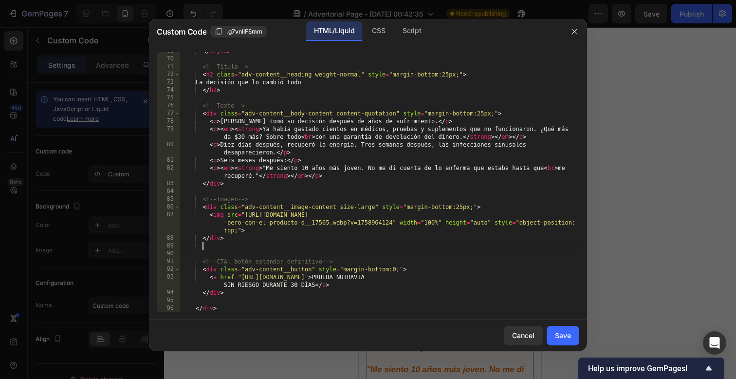
paste textarea "Con todo lo que ya había invertido sin resultados, comprendió que aquí no hay r…"
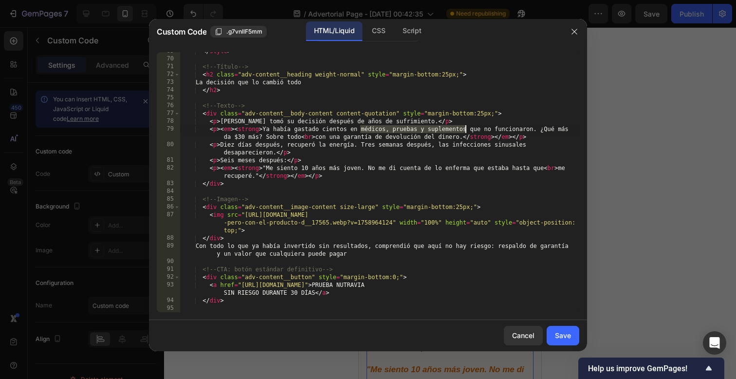
drag, startPoint x: 361, startPoint y: 129, endPoint x: 467, endPoint y: 129, distance: 106.6
click at [467, 129] on div "</ style > <!-- Título --> < h2 class = "adv-content__heading weight-normal" st…" at bounding box center [380, 184] width 400 height 275
click at [326, 246] on div "</ style > <!-- Título --> < h2 class = "adv-content__heading weight-normal" st…" at bounding box center [380, 184] width 400 height 275
paste textarea "médicos, pruebas y suplementos"
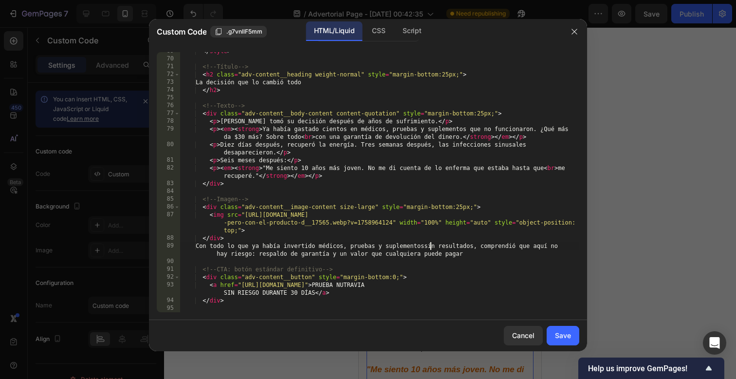
scroll to position [0, 20]
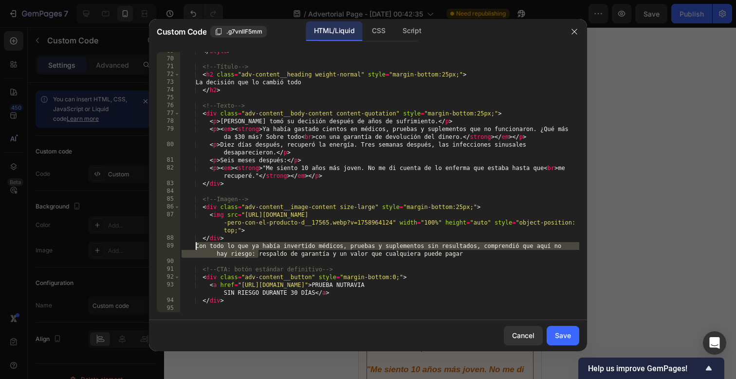
drag, startPoint x: 258, startPoint y: 253, endPoint x: 195, endPoint y: 245, distance: 63.7
click at [195, 245] on div "</ style > <!-- Título --> < h2 class = "adv-content__heading weight-normal" st…" at bounding box center [380, 184] width 400 height 275
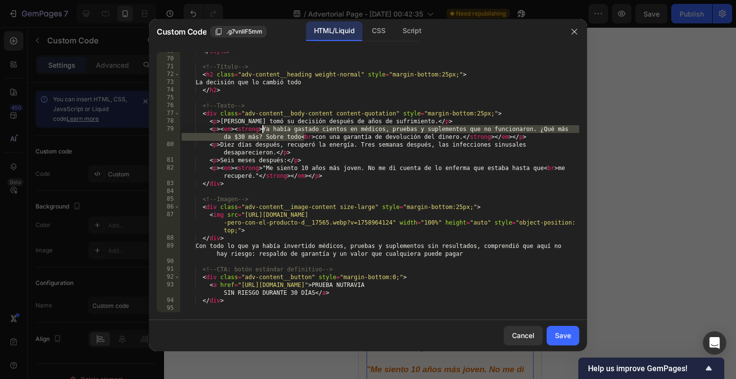
drag, startPoint x: 303, startPoint y: 137, endPoint x: 263, endPoint y: 127, distance: 41.8
click at [263, 127] on div "</ style > <!-- Título --> < h2 class = "adv-content__heading weight-normal" st…" at bounding box center [380, 184] width 400 height 275
paste textarea "Con todo lo que ya había invertido médicos, pruebas y suplementos sin resultado…"
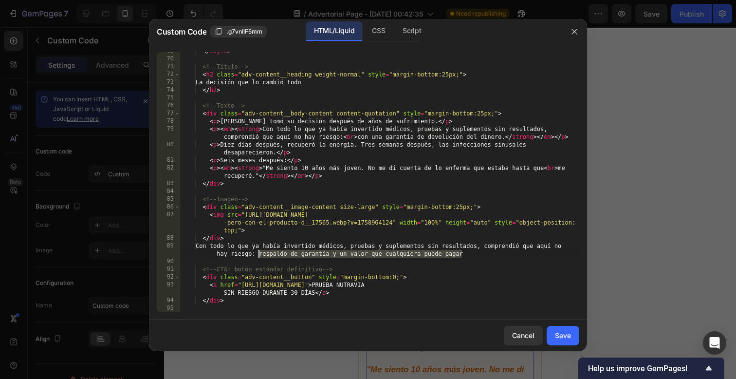
drag, startPoint x: 473, startPoint y: 253, endPoint x: 257, endPoint y: 251, distance: 215.1
click at [257, 251] on div "</ style > <!-- Título --> < h2 class = "adv-content__heading weight-normal" st…" at bounding box center [380, 184] width 400 height 275
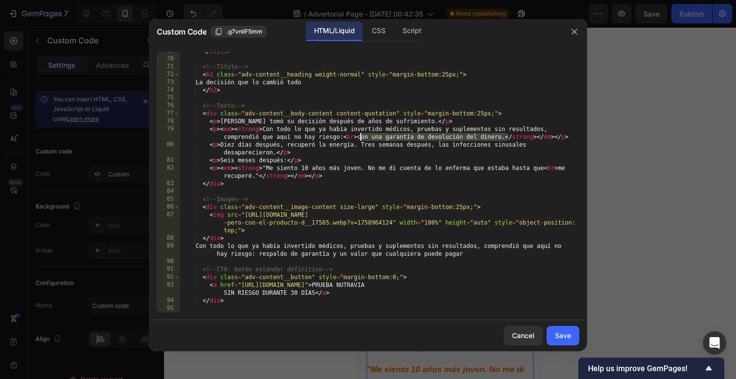
drag, startPoint x: 508, startPoint y: 136, endPoint x: 361, endPoint y: 135, distance: 147.0
click at [361, 135] on div "</ style > <!-- Título --> < h2 class = "adv-content__heading weight-normal" st…" at bounding box center [380, 184] width 400 height 275
paste textarea "respaldo de garantía y un valor que cualquiera puede pagar"
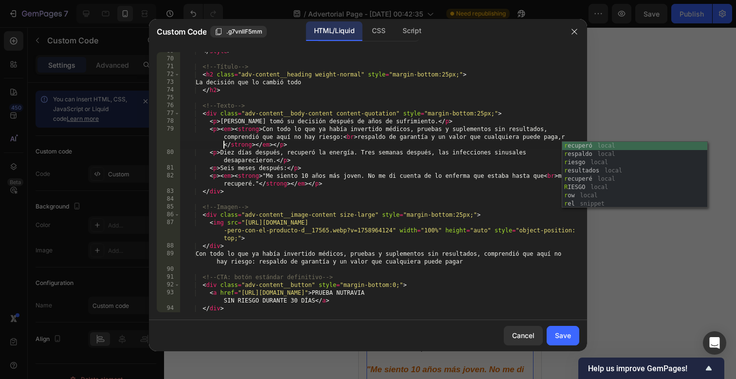
scroll to position [0, 59]
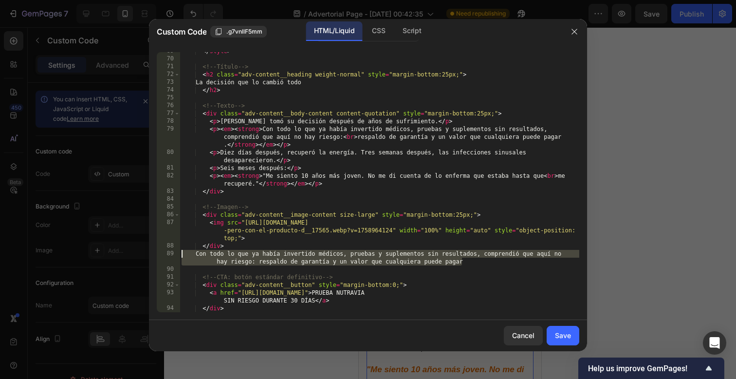
drag, startPoint x: 466, startPoint y: 265, endPoint x: 178, endPoint y: 255, distance: 288.3
click at [178, 255] on div "<p><em><strong> Con todo lo que ya había invertido médicos, pruebas y suplement…" at bounding box center [368, 182] width 422 height 260
type textarea "Con todo lo que ya había invertido médicos, pruebas y suplementos sin resultado…"
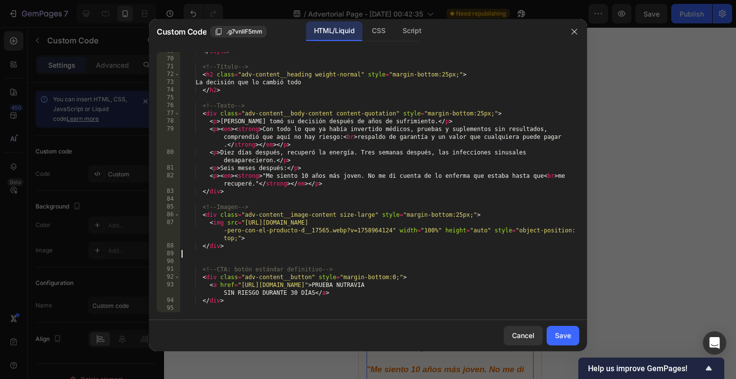
scroll to position [0, 0]
type textarea "</div>"
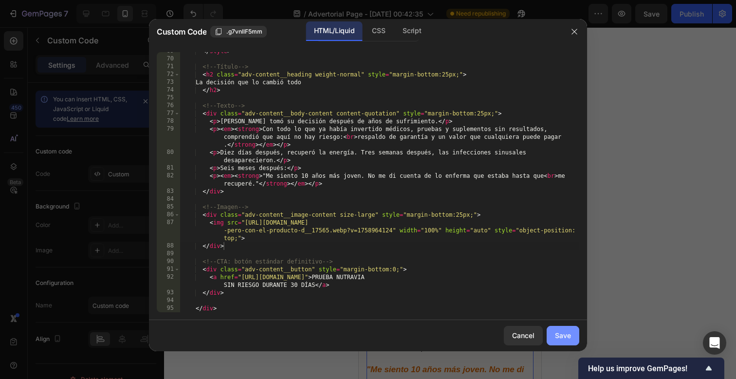
click at [562, 335] on div "Save" at bounding box center [563, 335] width 16 height 10
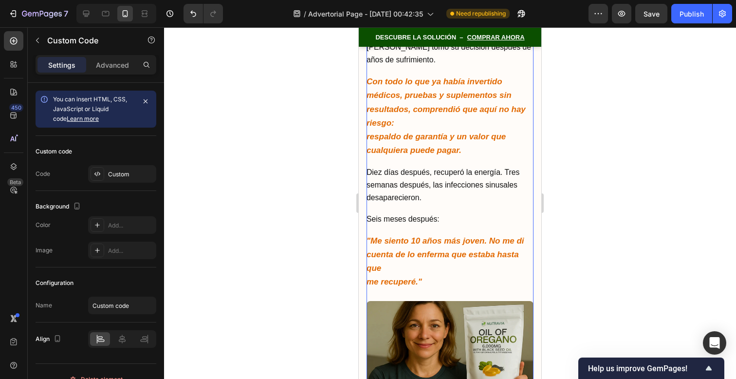
scroll to position [7447, 0]
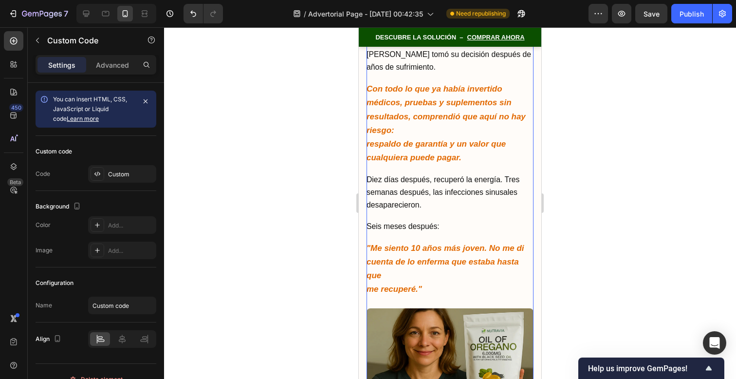
click at [490, 244] on strong ""Me siento 10 años más joven. No me di cuenta de lo enferma que estaba hasta qu…" at bounding box center [446, 268] width 158 height 50
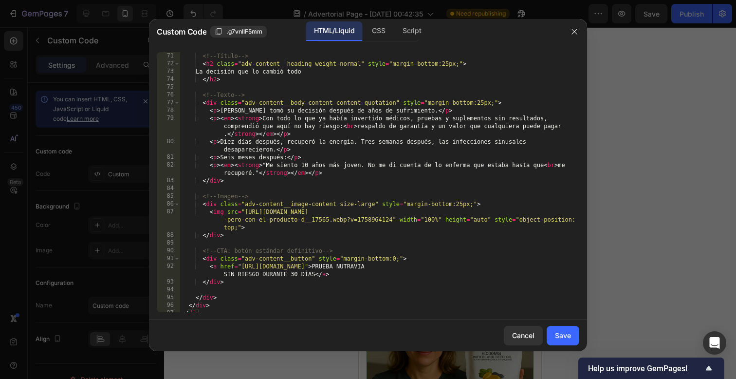
scroll to position [550, 0]
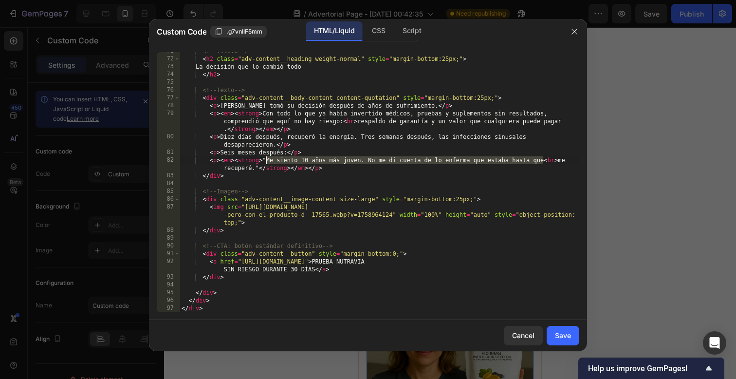
drag, startPoint x: 544, startPoint y: 162, endPoint x: 264, endPoint y: 162, distance: 279.4
click at [264, 162] on div "<!-- Título --> < h2 class = "adv-content__heading weight-normal" style = "marg…" at bounding box center [380, 184] width 400 height 275
paste textarea "imaginaba lo enferma que estaba hasta que mi organismo volvió a estar libre y f…"
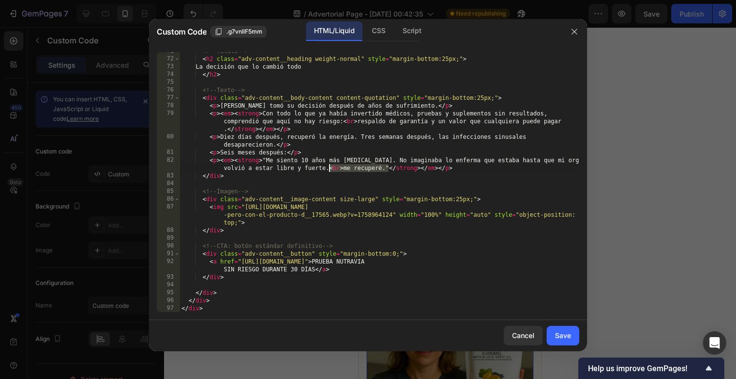
drag, startPoint x: 389, startPoint y: 169, endPoint x: 330, endPoint y: 169, distance: 58.9
click at [330, 169] on div "<!-- Título --> < h2 class = "adv-content__heading weight-normal" style = "marg…" at bounding box center [380, 184] width 400 height 275
type textarea "<p><em><strong>"Me siento 10 años más joven. No imaginaba lo enferma que estaba…"
click at [568, 336] on div "Save" at bounding box center [563, 335] width 16 height 10
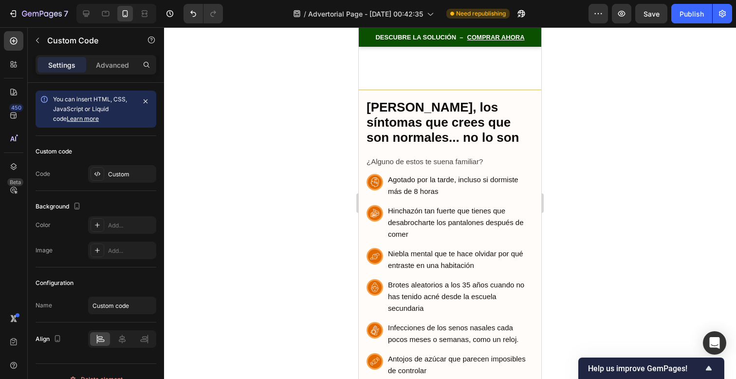
scroll to position [711, 0]
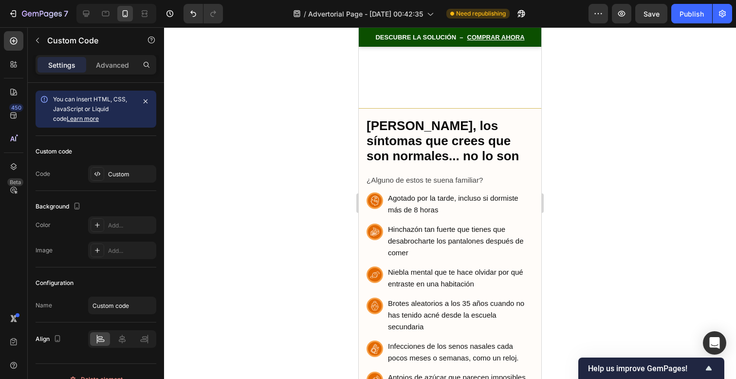
click at [453, 35] on span "DESCUBRE LA SOLUCIÓN –" at bounding box center [419, 37] width 88 height 6
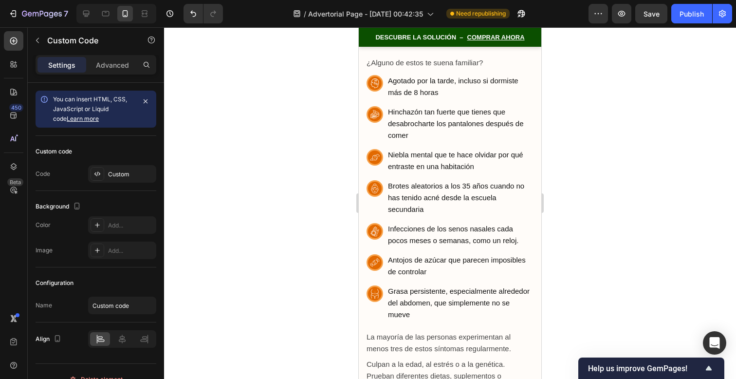
click at [453, 35] on span "DESCUBRE LA SOLUCIÓN –" at bounding box center [419, 37] width 88 height 6
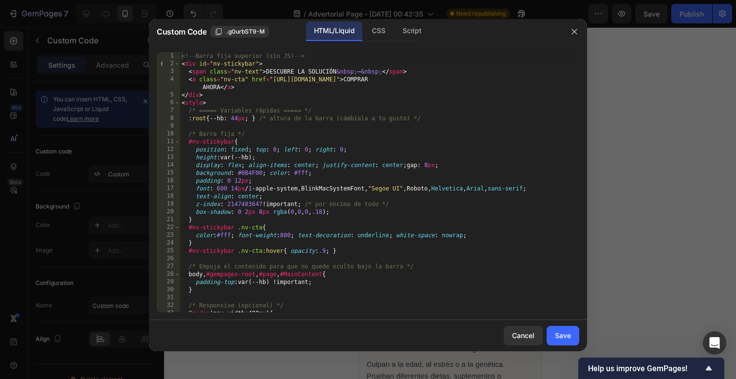
click at [339, 70] on div "<!-- Barra fija superior (sin JS) --> < div id = "nv-stickybar" > < span class …" at bounding box center [380, 189] width 400 height 275
type textarea "<span class="nv-text">DESCUBRE LA SOLUCIÓN &nbsp;–&nbsp;</span>"
click at [562, 339] on div "Save" at bounding box center [563, 335] width 16 height 10
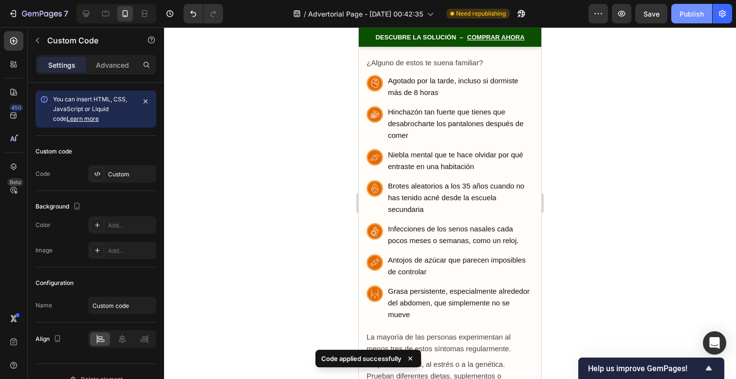
click at [687, 18] on div "Publish" at bounding box center [691, 14] width 24 height 10
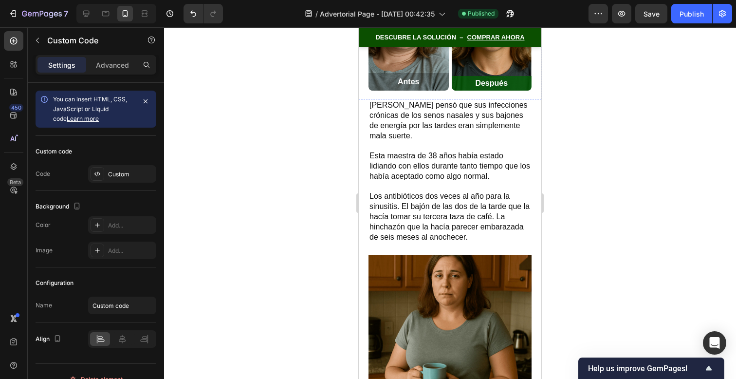
scroll to position [319, 0]
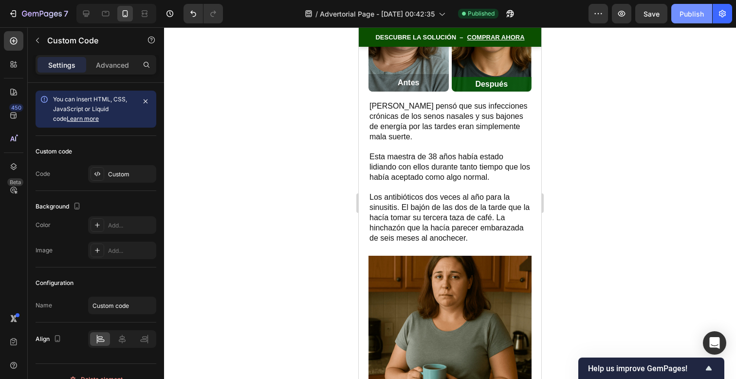
click at [699, 19] on button "Publish" at bounding box center [691, 13] width 41 height 19
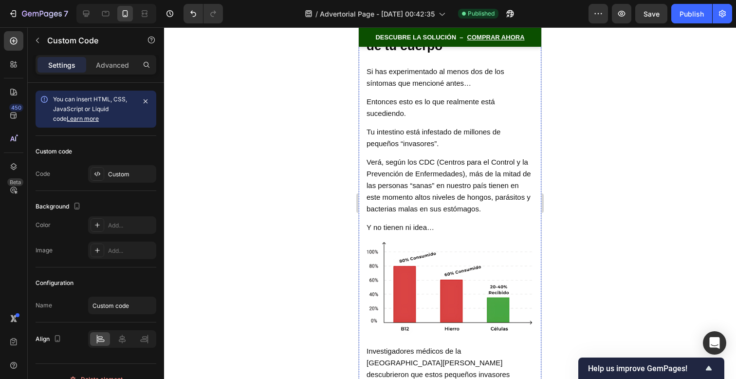
scroll to position [1552, 0]
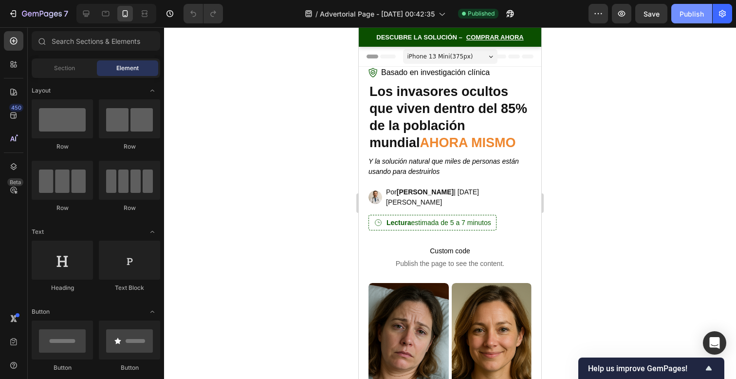
click at [694, 14] on div "Publish" at bounding box center [691, 14] width 24 height 10
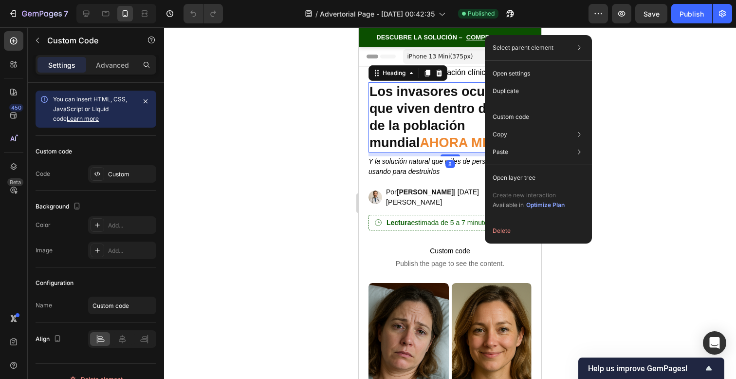
click at [463, 91] on h2 "Los invasores ocultos que viven dentro del 85% de la población mundial AHORA MI…" at bounding box center [449, 117] width 163 height 70
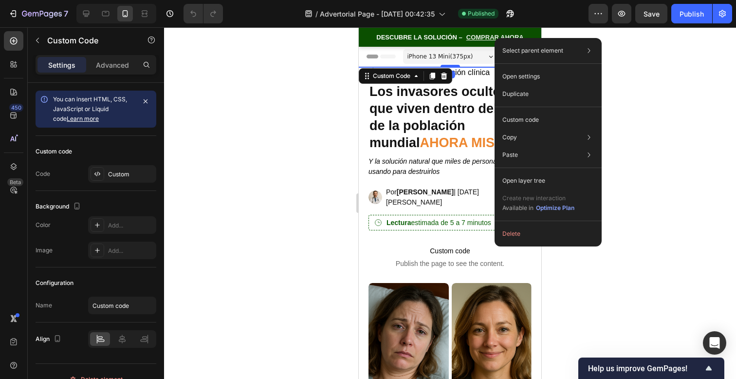
click at [495, 38] on div "Select parent element Sticky Custom Code Open settings Duplicate Custom code Co…" at bounding box center [548, 142] width 107 height 208
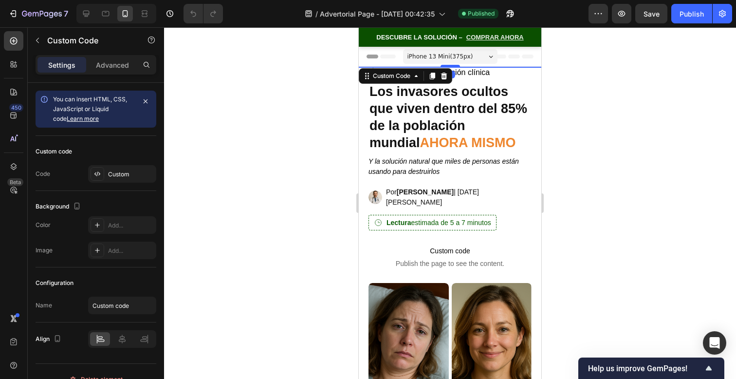
click at [484, 37] on link "COMPRAR AHORA" at bounding box center [494, 37] width 57 height 6
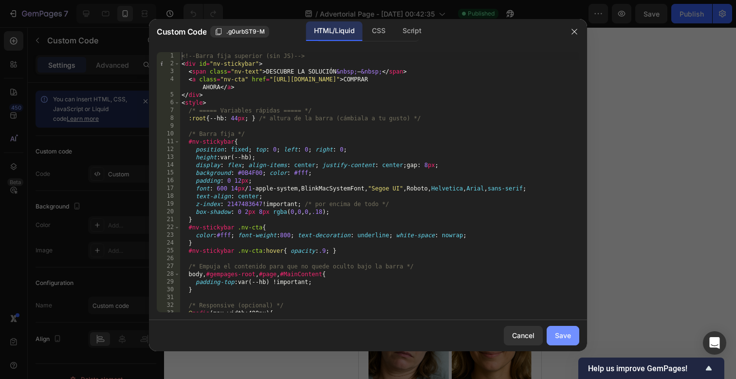
click at [566, 343] on button "Save" at bounding box center [563, 335] width 33 height 19
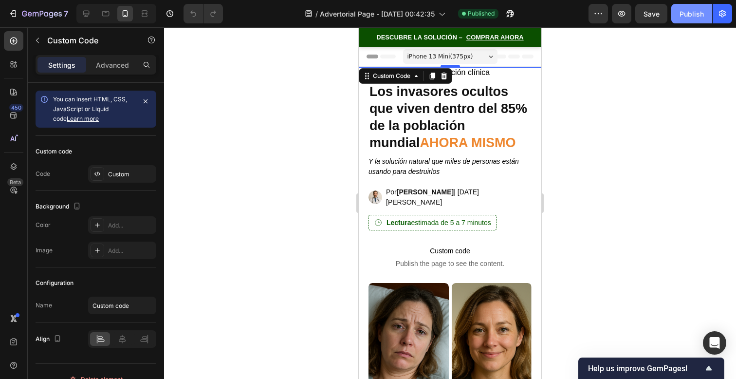
click at [694, 19] on button "Publish" at bounding box center [691, 13] width 41 height 19
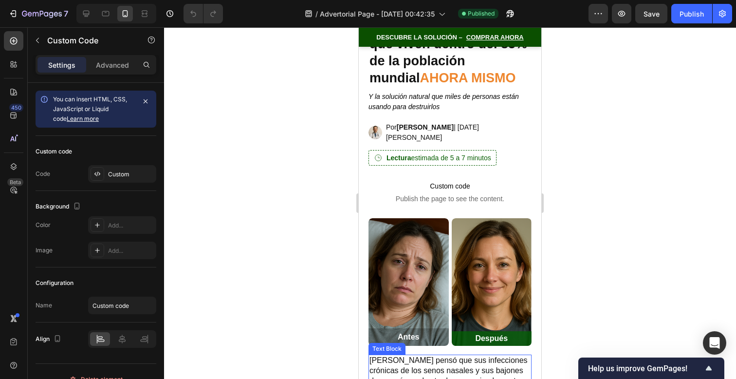
scroll to position [64, 0]
